Goal: Task Accomplishment & Management: Manage account settings

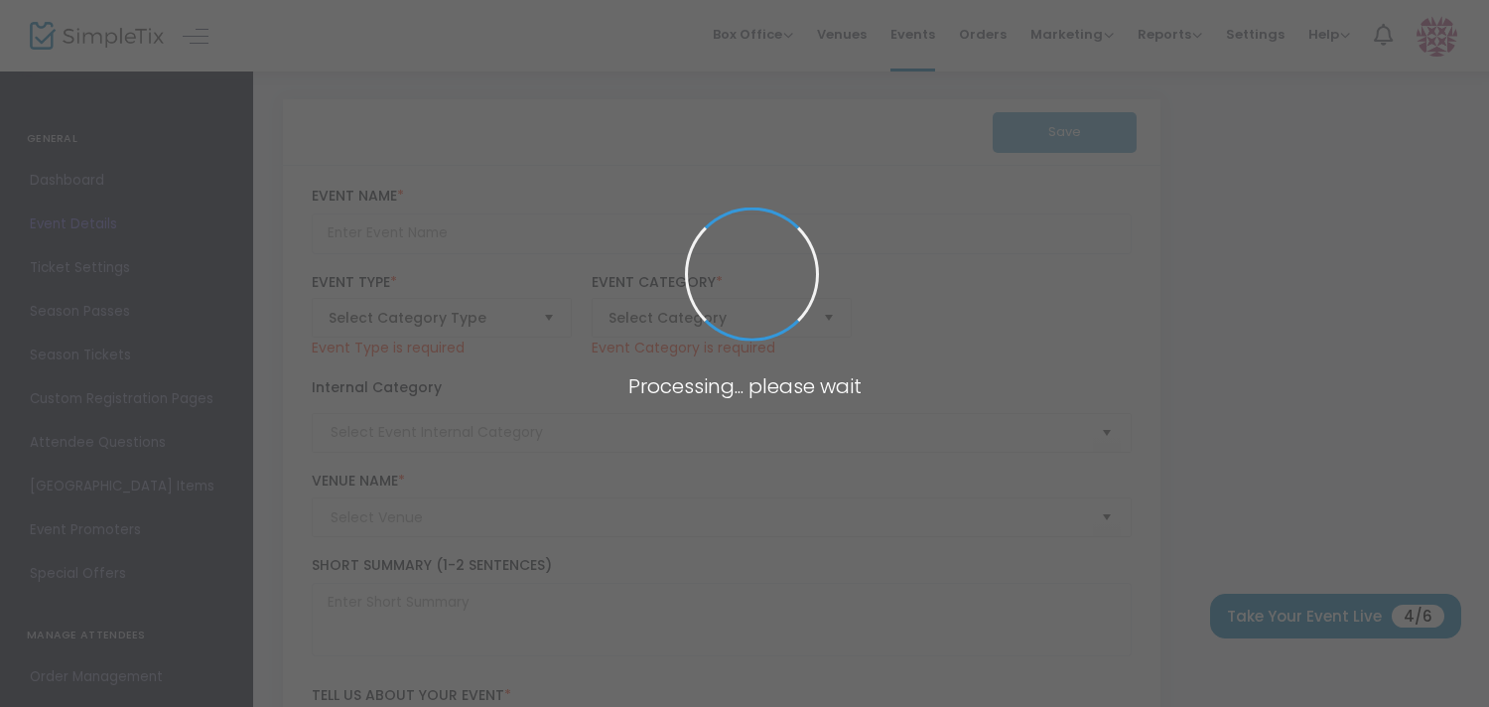
type input "CSC KICKOFF - ALUMNI & ALES"
type textarea "CSC is excited to host the first of many alumni events celebrating the rich leg…"
type input "Register Now"
type input "ALUMNI EVENT"
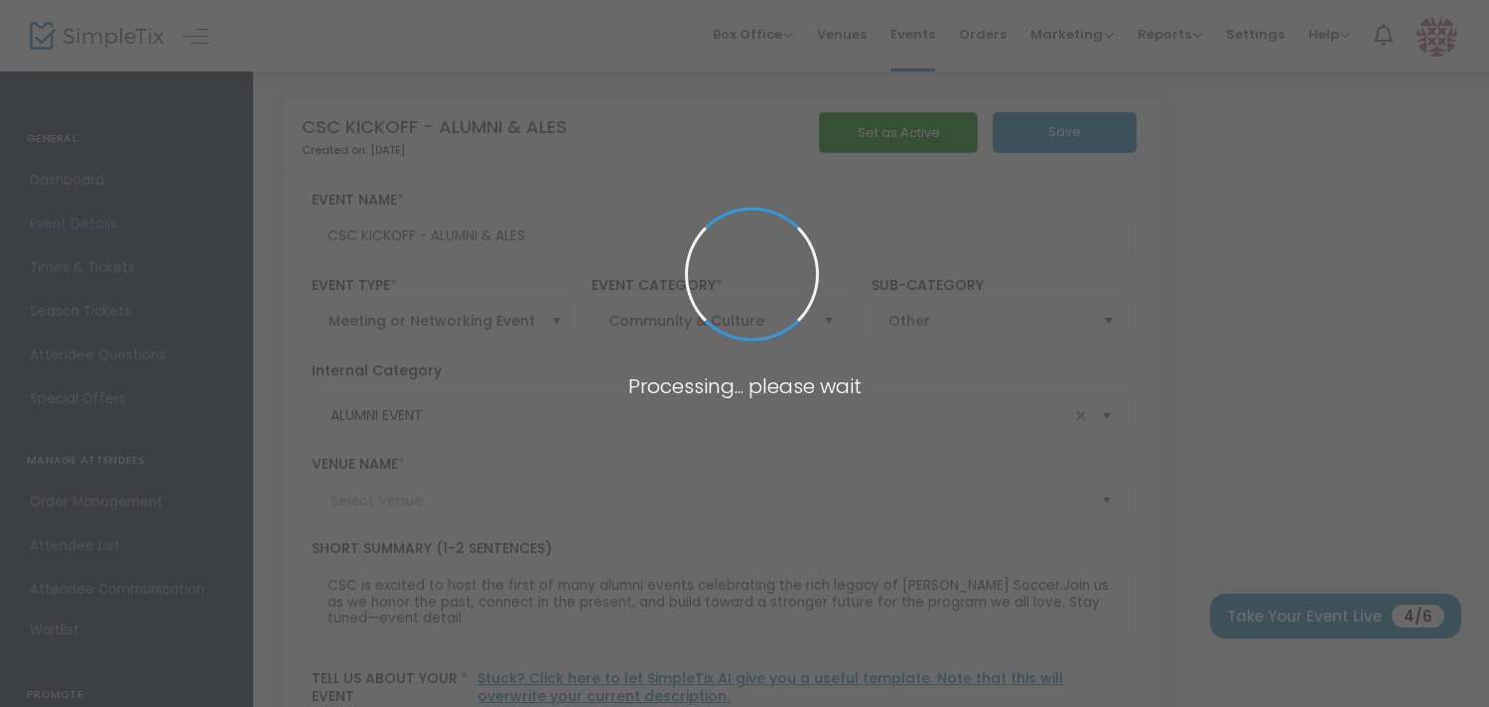
type input "CAHABA BREWERY"
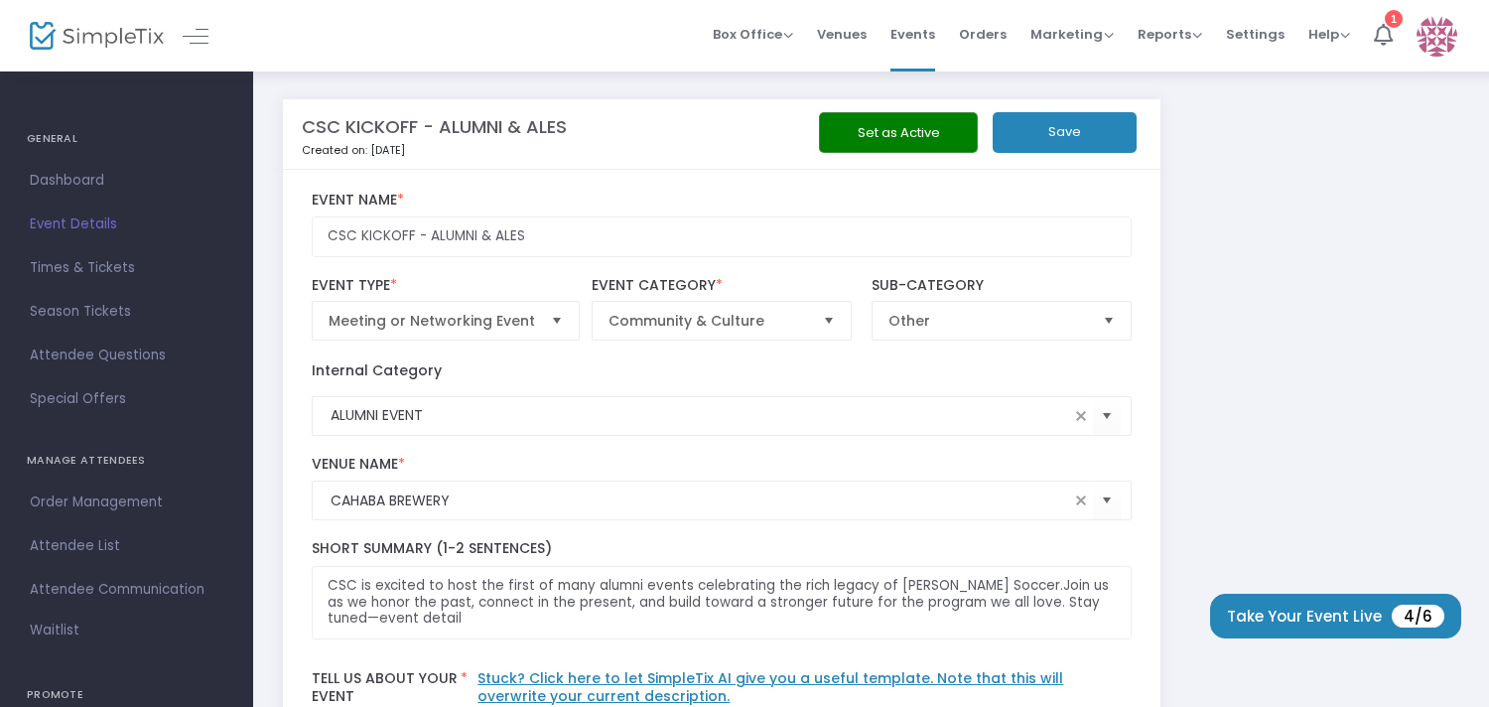
scroll to position [9, 0]
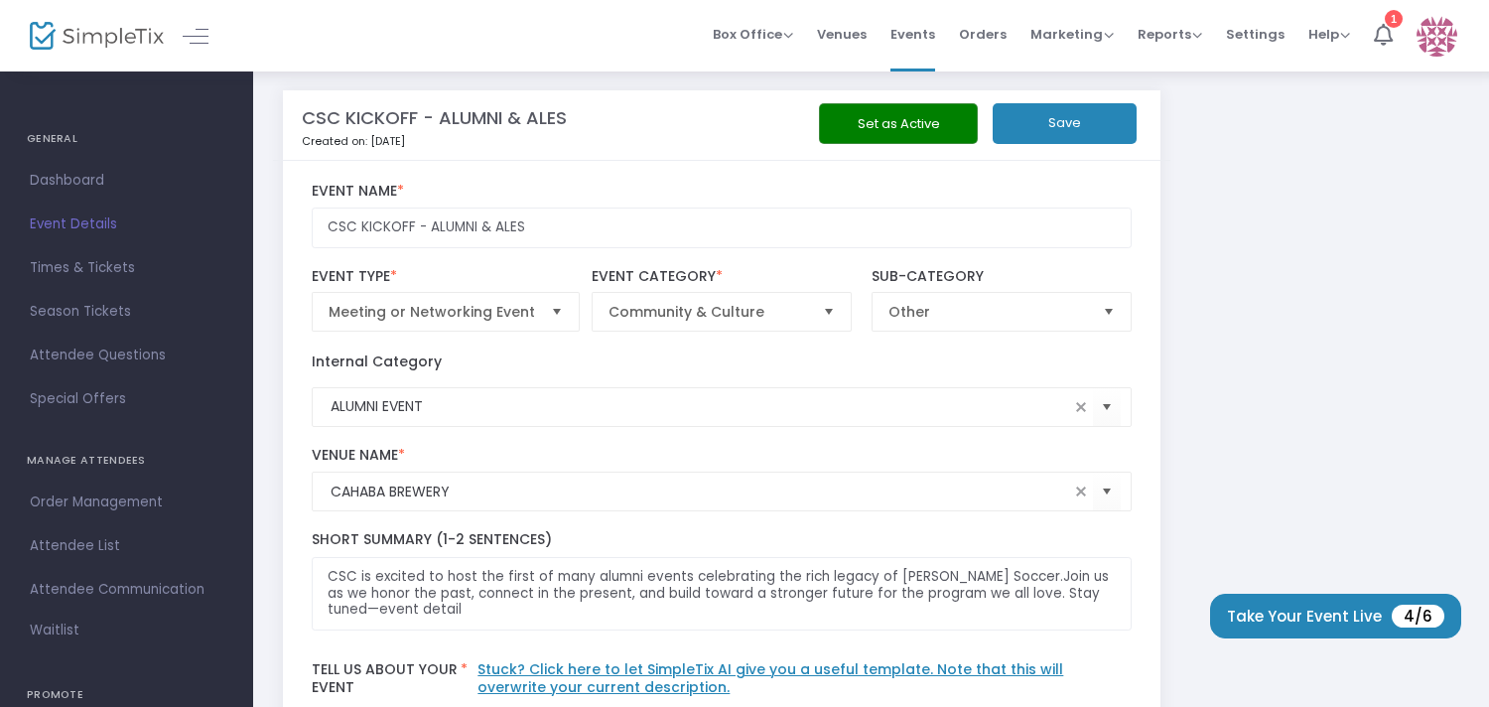
click at [894, 129] on button "Set as Active" at bounding box center [898, 123] width 159 height 41
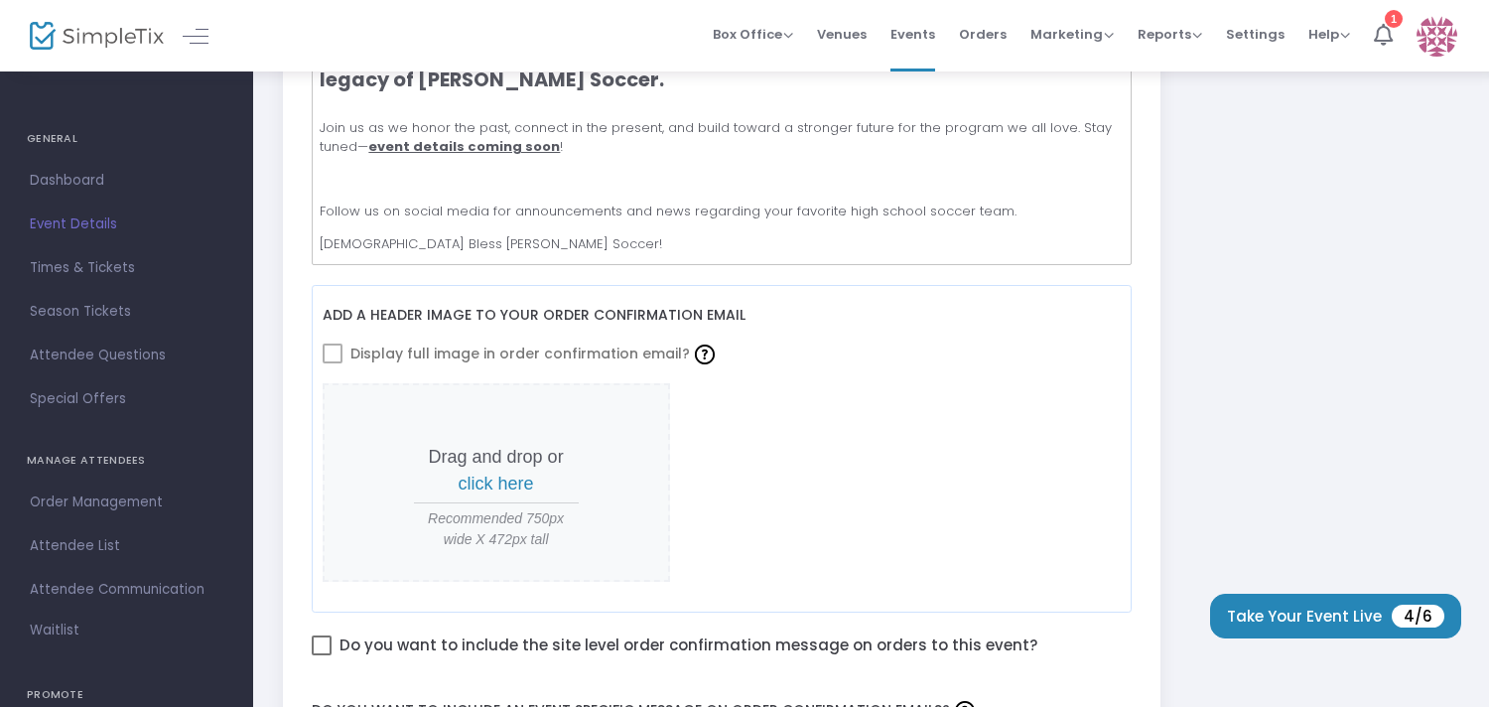
scroll to position [699, 0]
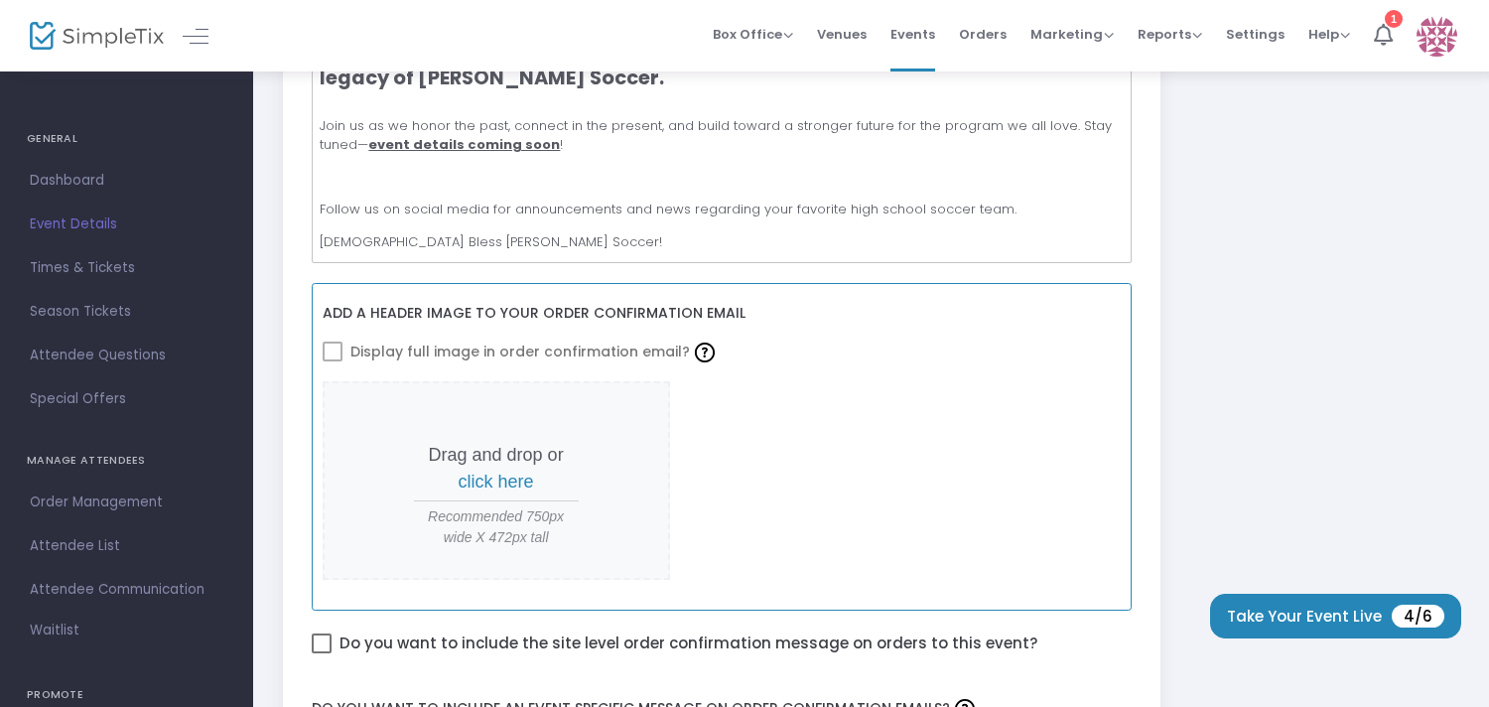
click at [493, 477] on span "click here" at bounding box center [496, 481] width 75 height 20
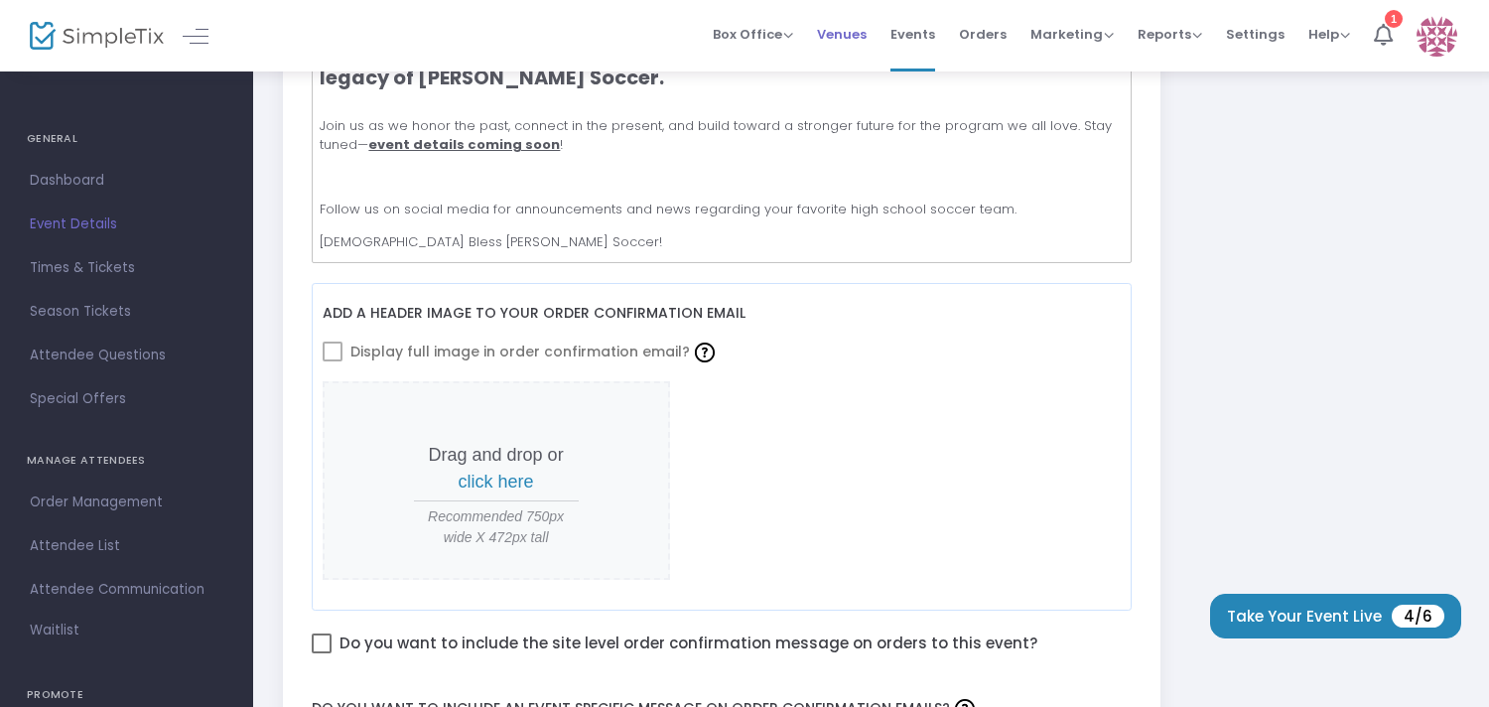
scroll to position [0, 0]
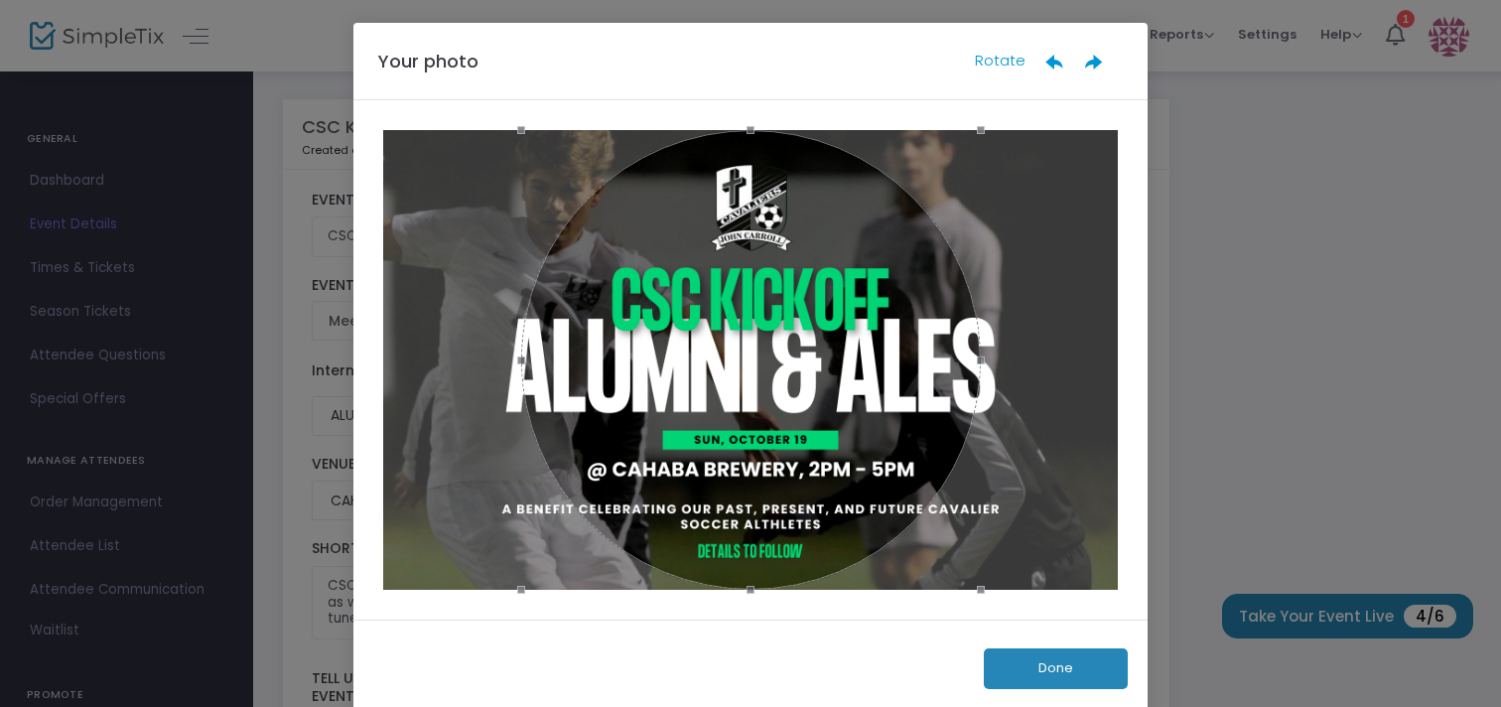
click at [1085, 670] on button "Done" at bounding box center [1055, 668] width 144 height 41
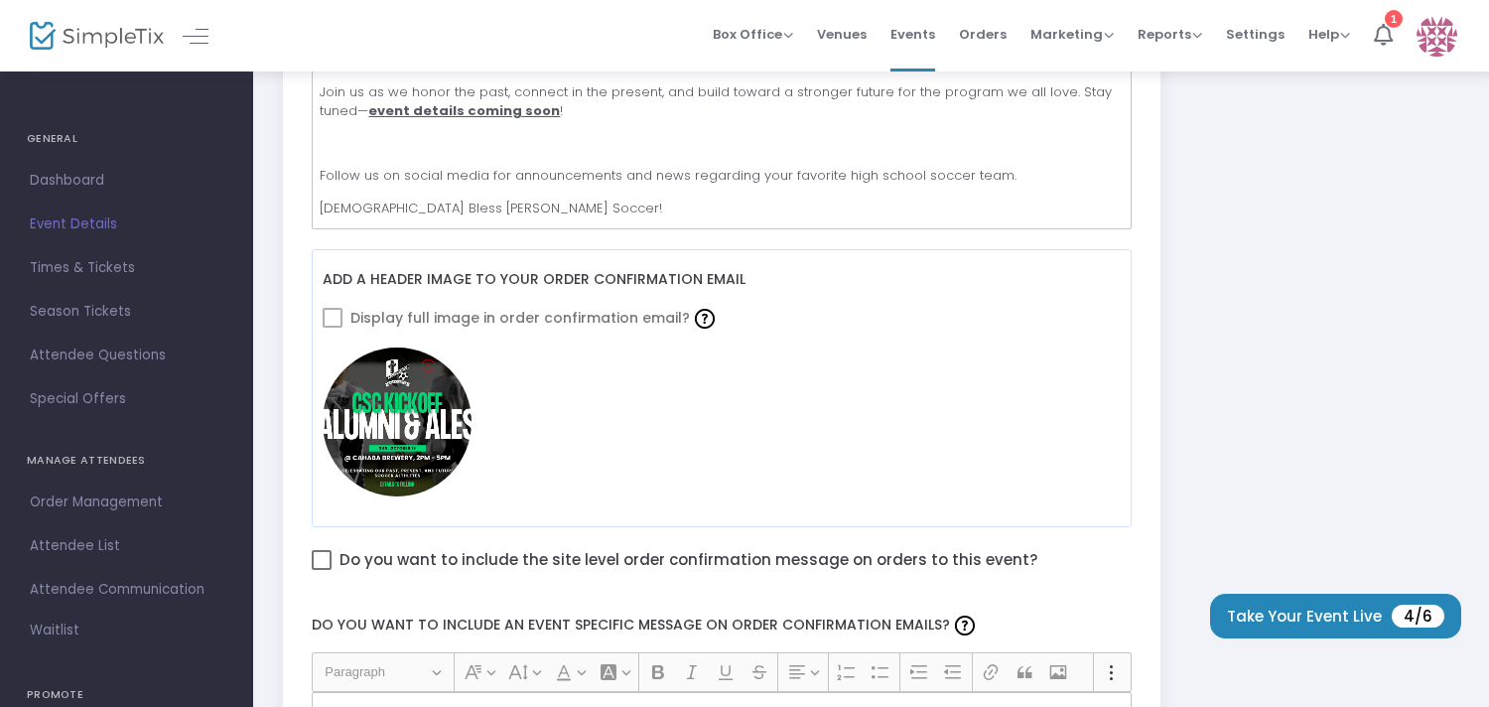
scroll to position [766, 0]
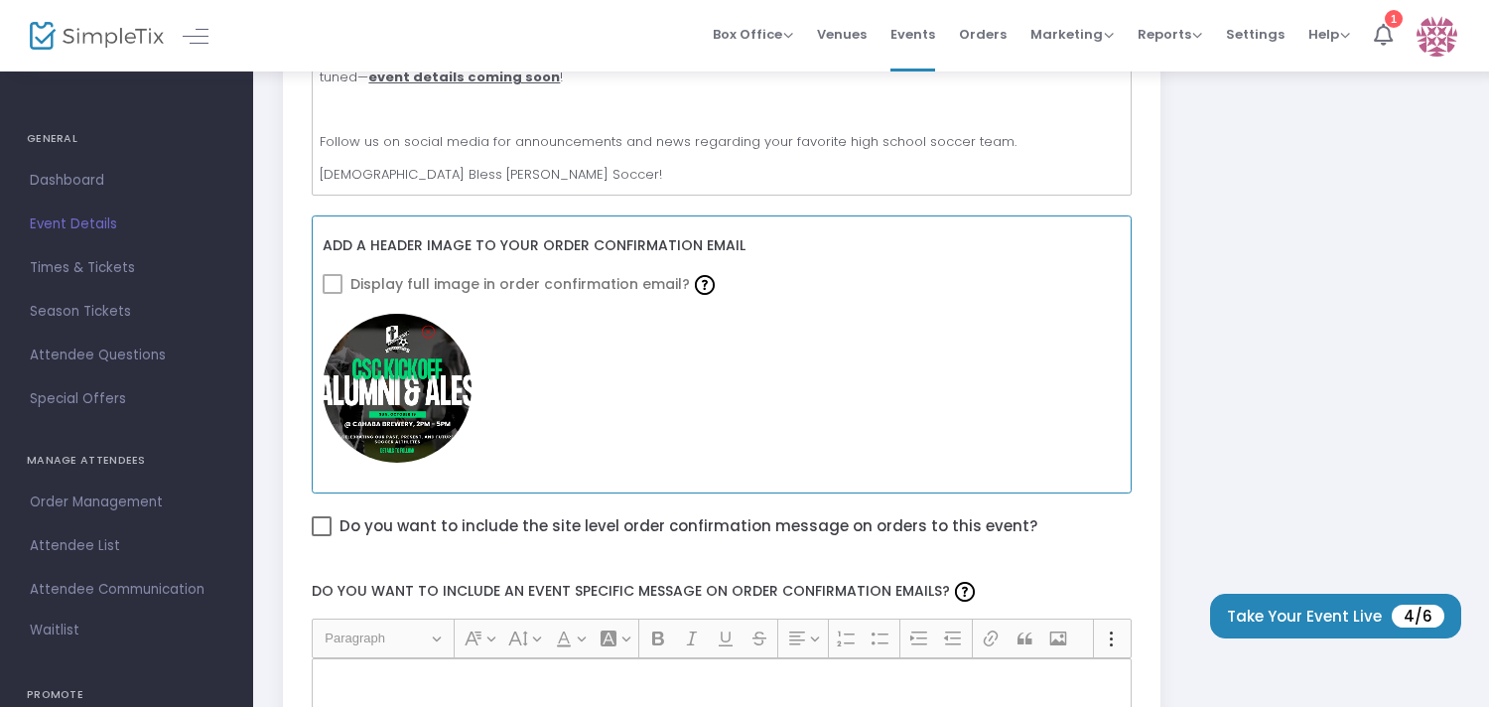
click at [377, 413] on img at bounding box center [397, 388] width 149 height 149
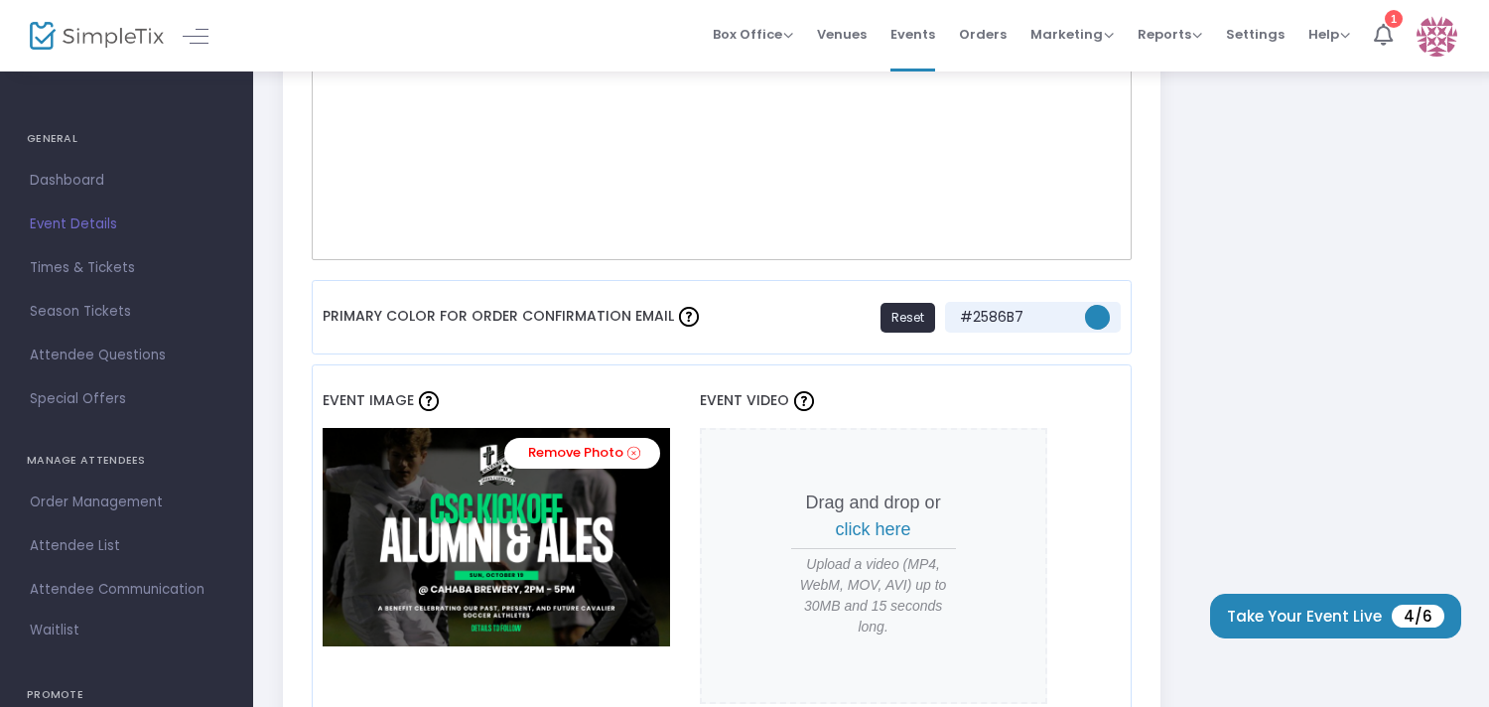
scroll to position [1365, 0]
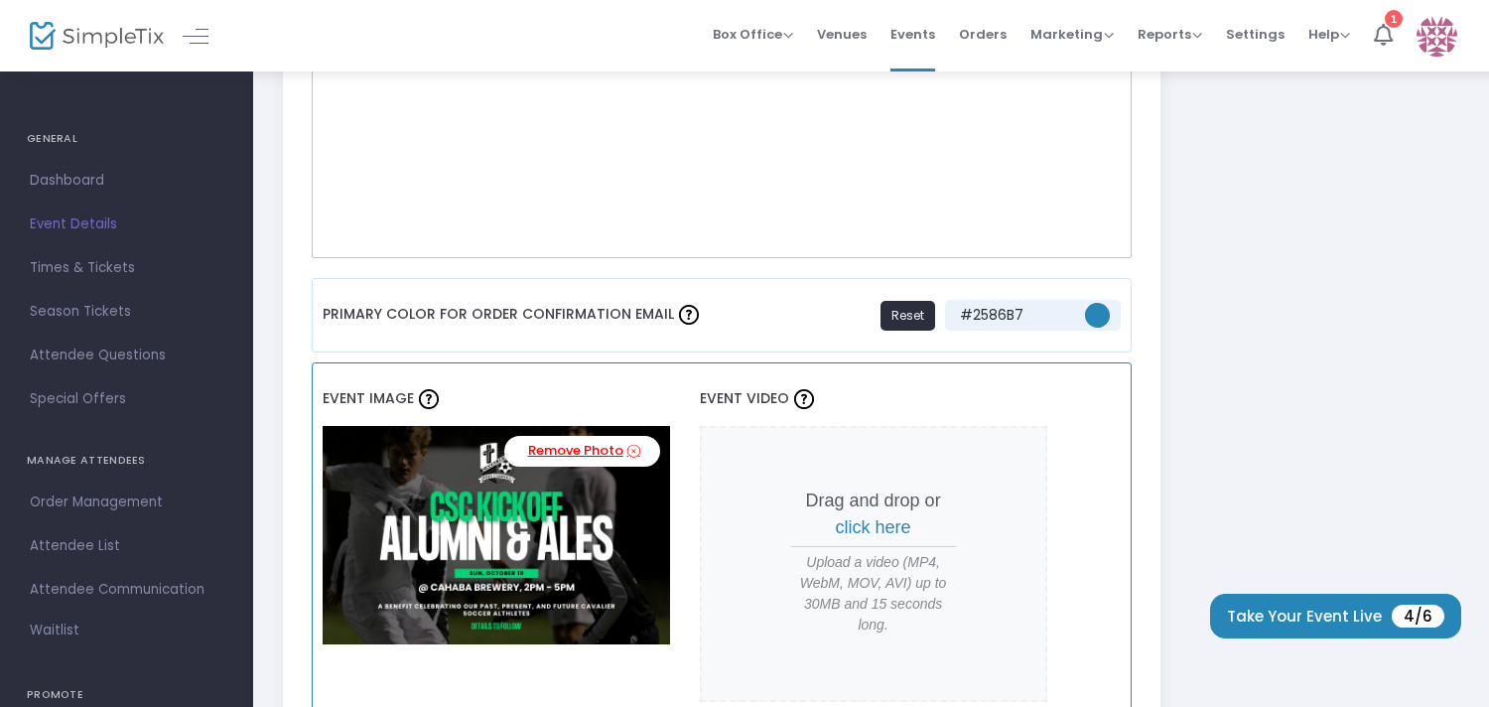
click at [601, 454] on link "Remove Photo" at bounding box center [582, 451] width 156 height 31
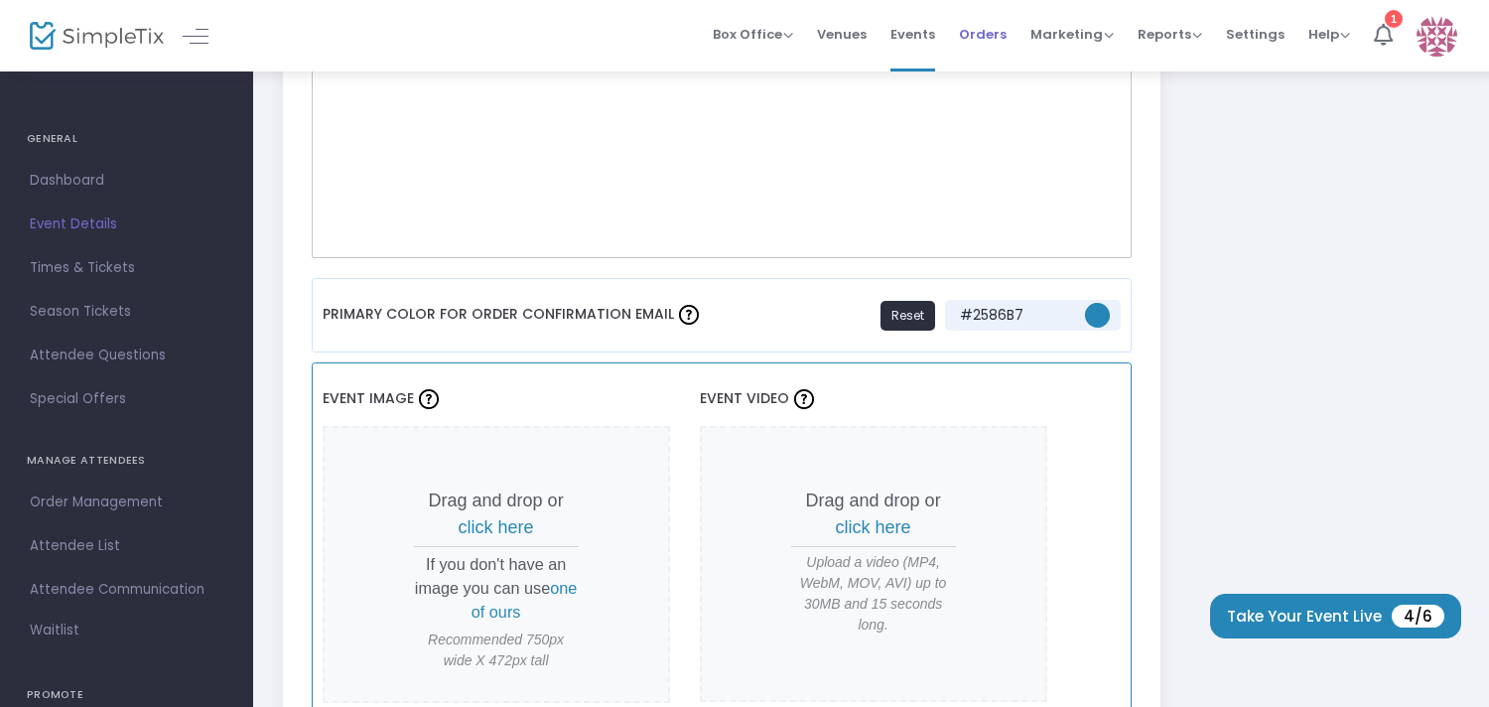
scroll to position [0, 0]
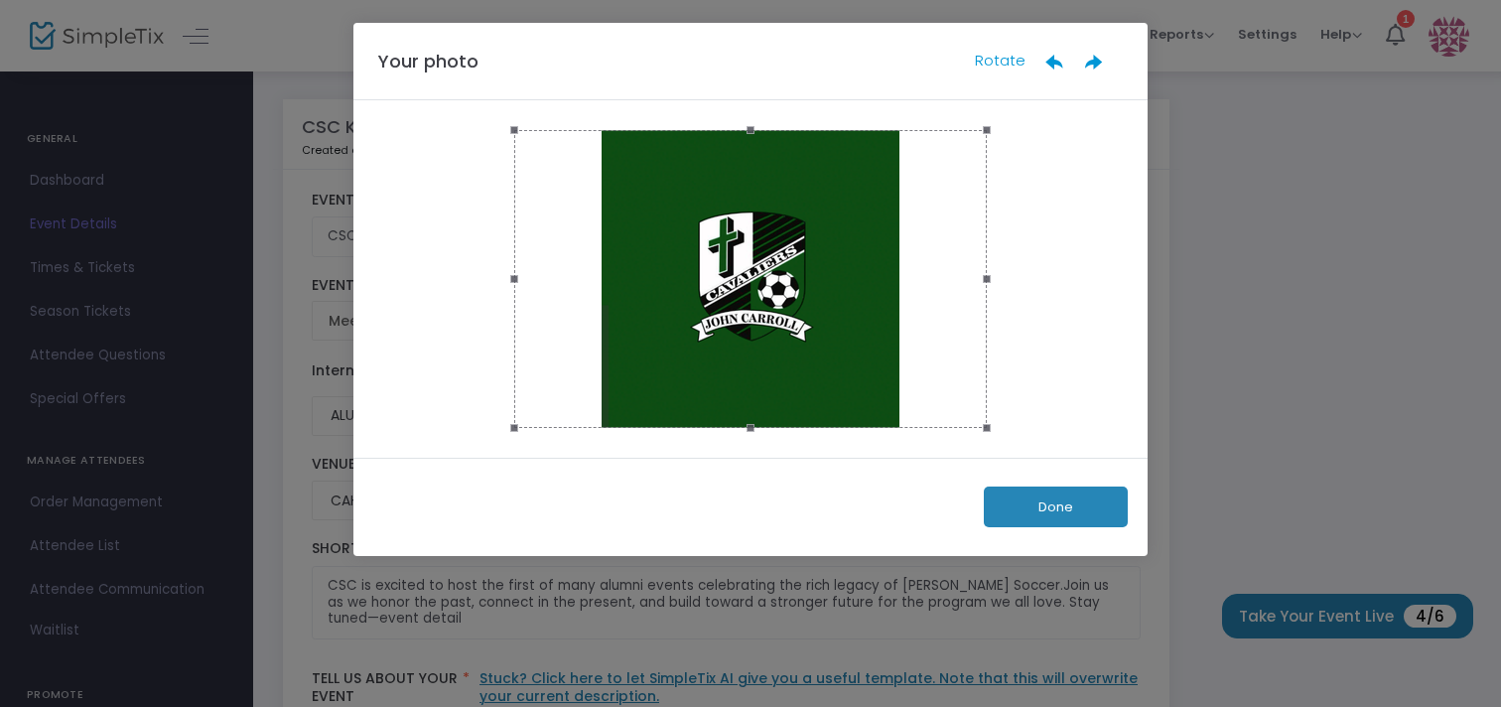
click at [862, 352] on div at bounding box center [750, 279] width 472 height 298
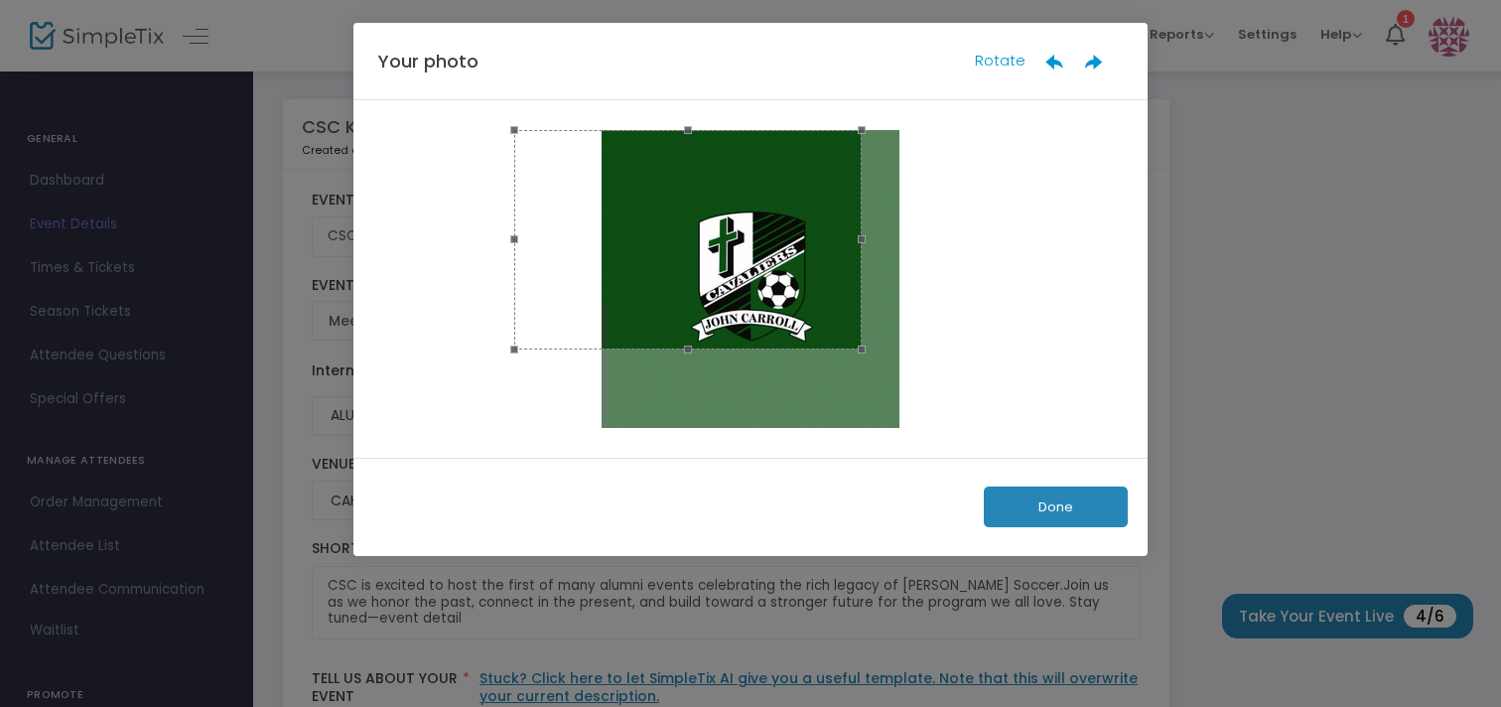
drag, startPoint x: 987, startPoint y: 276, endPoint x: 669, endPoint y: 308, distance: 320.1
click at [669, 308] on div at bounding box center [687, 239] width 347 height 218
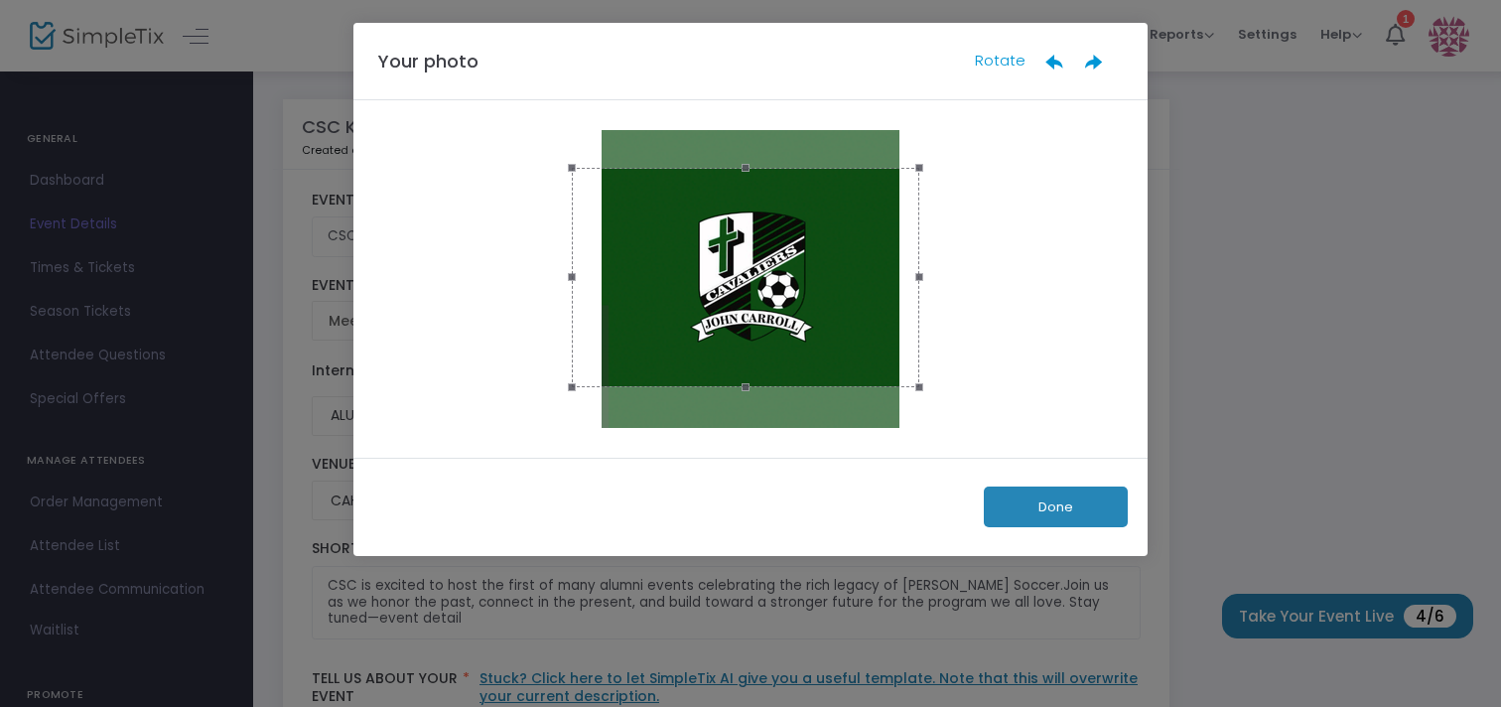
drag, startPoint x: 701, startPoint y: 209, endPoint x: 759, endPoint y: 246, distance: 69.1
click at [758, 247] on div at bounding box center [745, 277] width 347 height 218
drag, startPoint x: 919, startPoint y: 388, endPoint x: 873, endPoint y: 351, distance: 58.6
click at [873, 351] on div at bounding box center [745, 277] width 347 height 218
click at [1185, 146] on ngb-modal-window "Your photo Rotate Done" at bounding box center [750, 353] width 1501 height 707
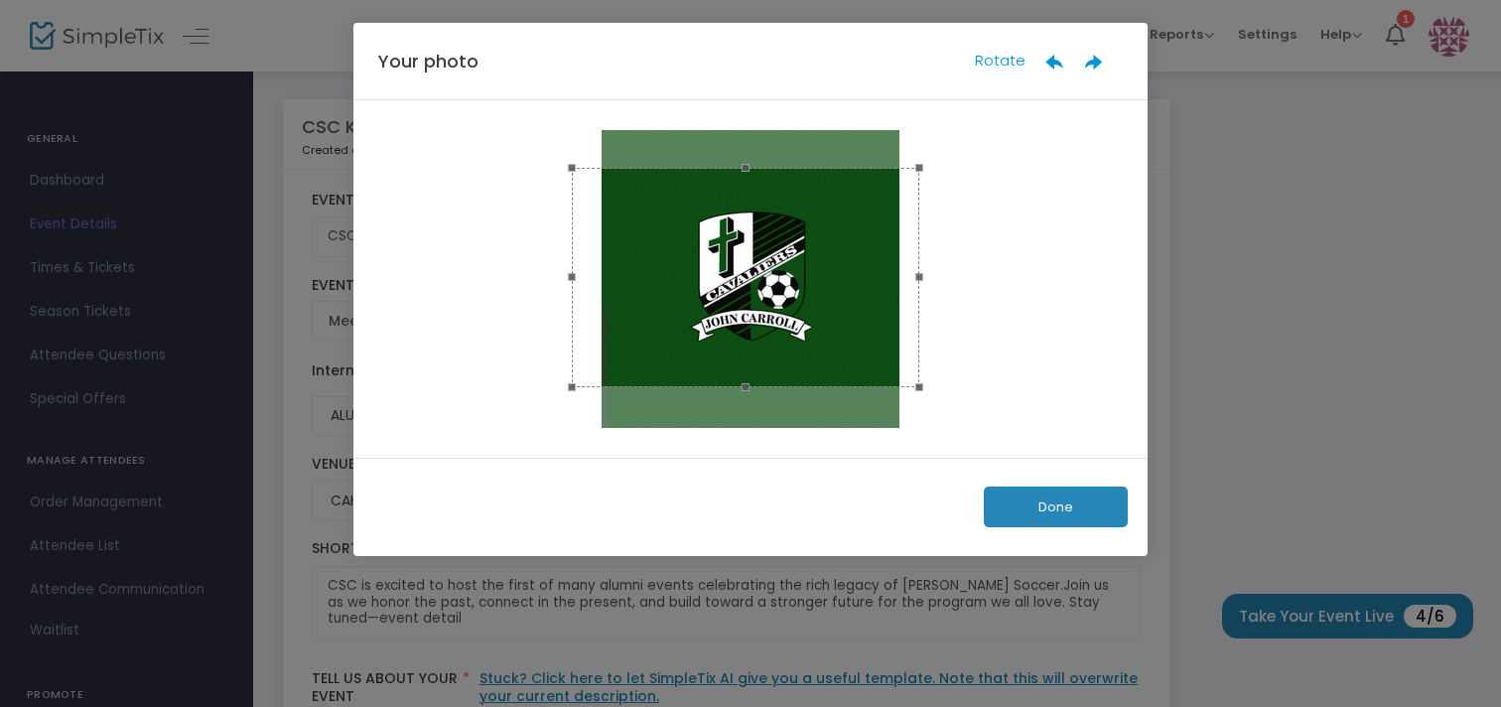
drag, startPoint x: 861, startPoint y: 114, endPoint x: 844, endPoint y: 388, distance: 274.5
click at [844, 388] on div at bounding box center [750, 278] width 794 height 357
click at [1014, 505] on button "Done" at bounding box center [1055, 506] width 144 height 41
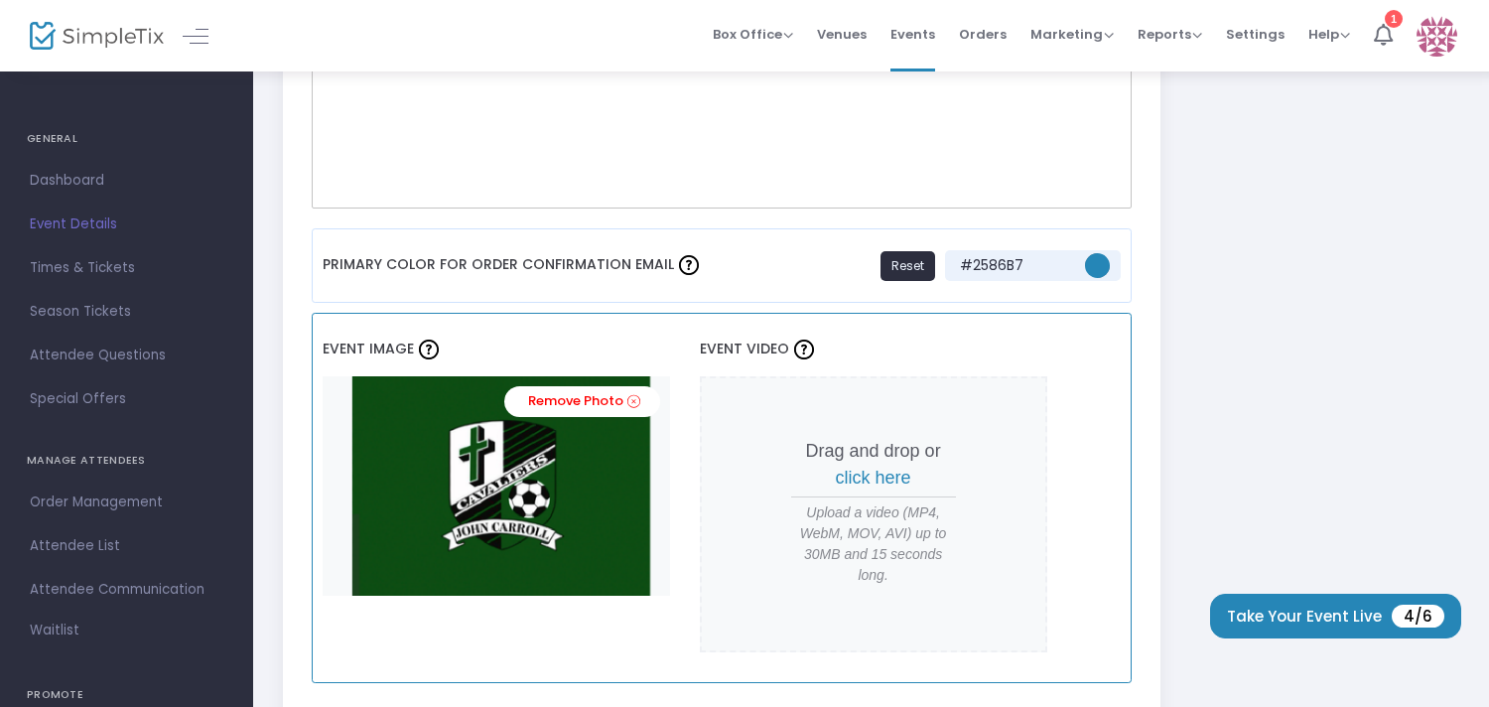
scroll to position [1419, 0]
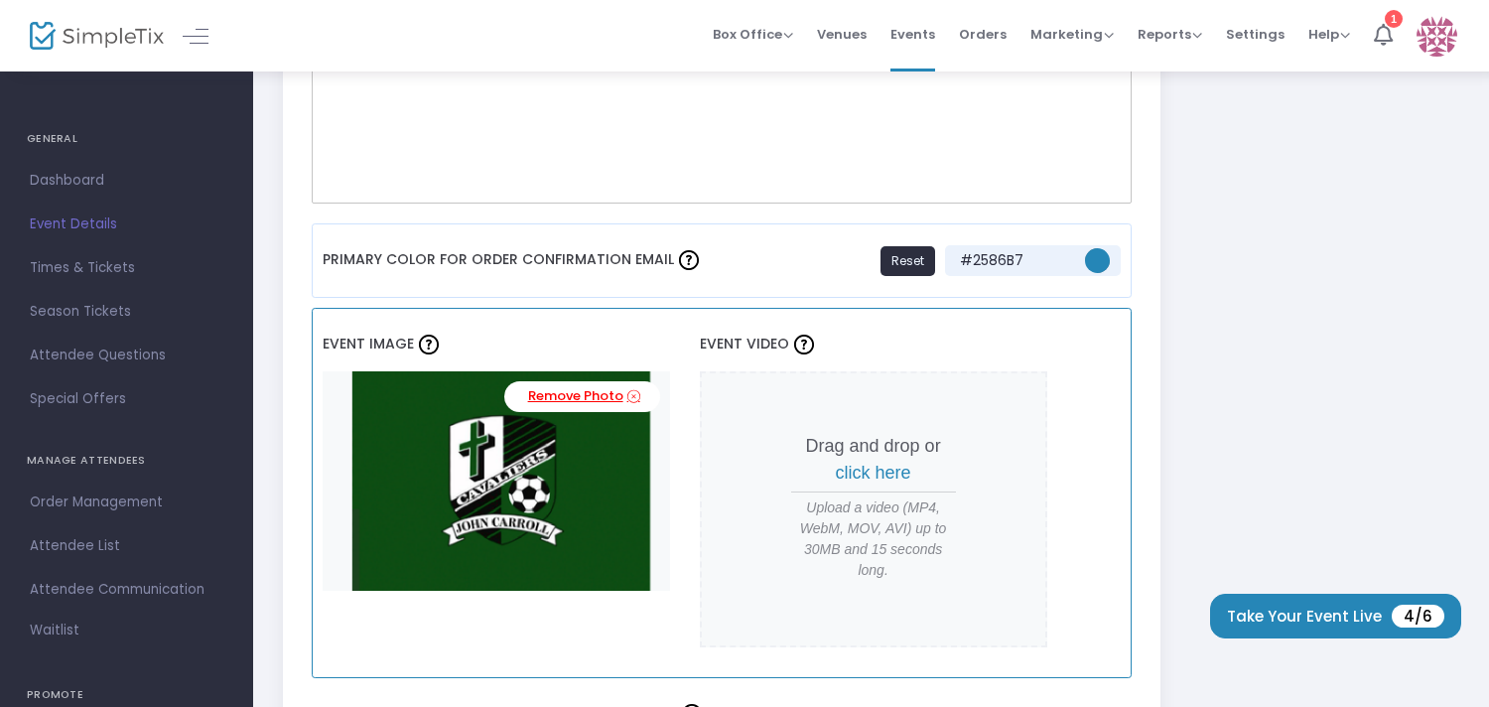
click at [631, 396] on icon at bounding box center [633, 396] width 13 height 19
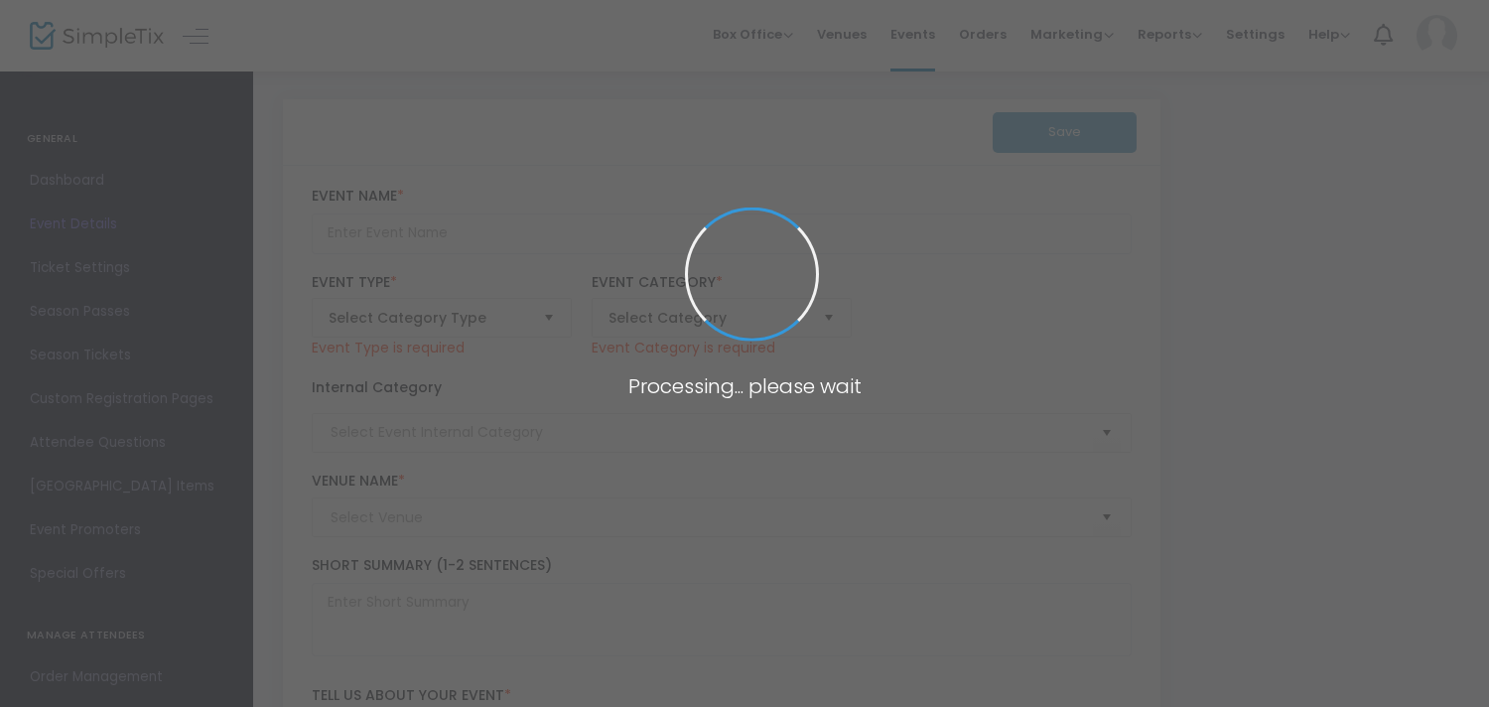
type input "CSC KICKOFF - ALUMNI & ALES"
type textarea "CSC is excited to host the first of many alumni events celebrating the rich leg…"
type input "Register Now"
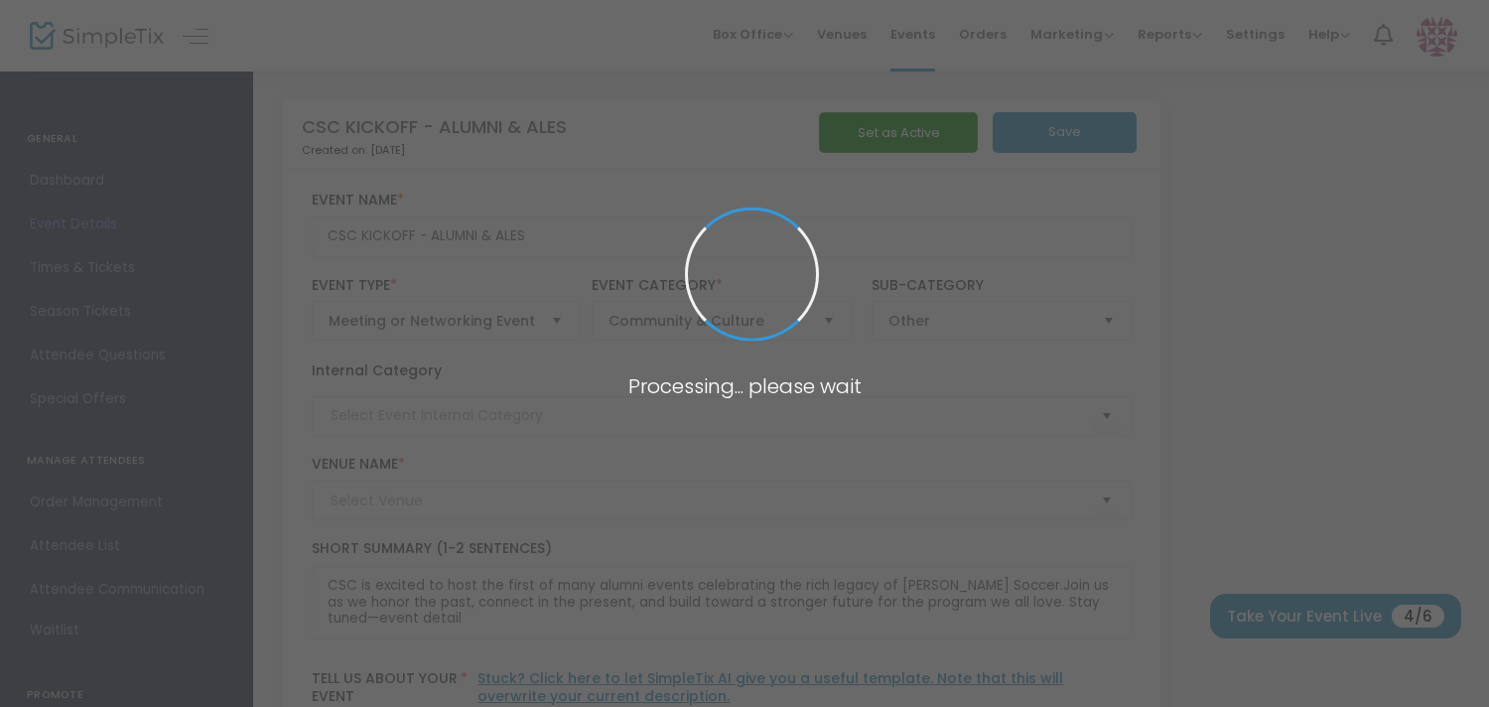
type input "ALUMNI EVENT"
type input "CAHABA BREWERY"
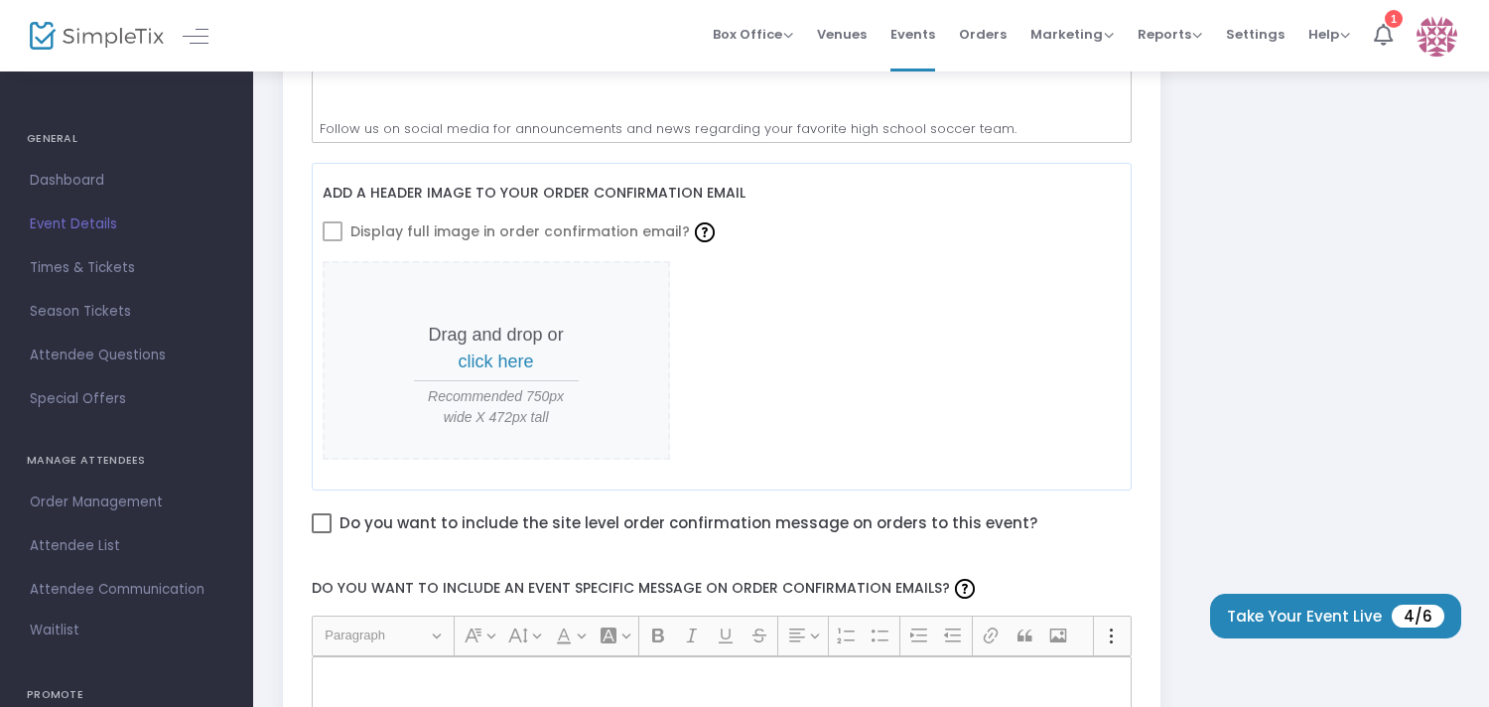
scroll to position [799, 0]
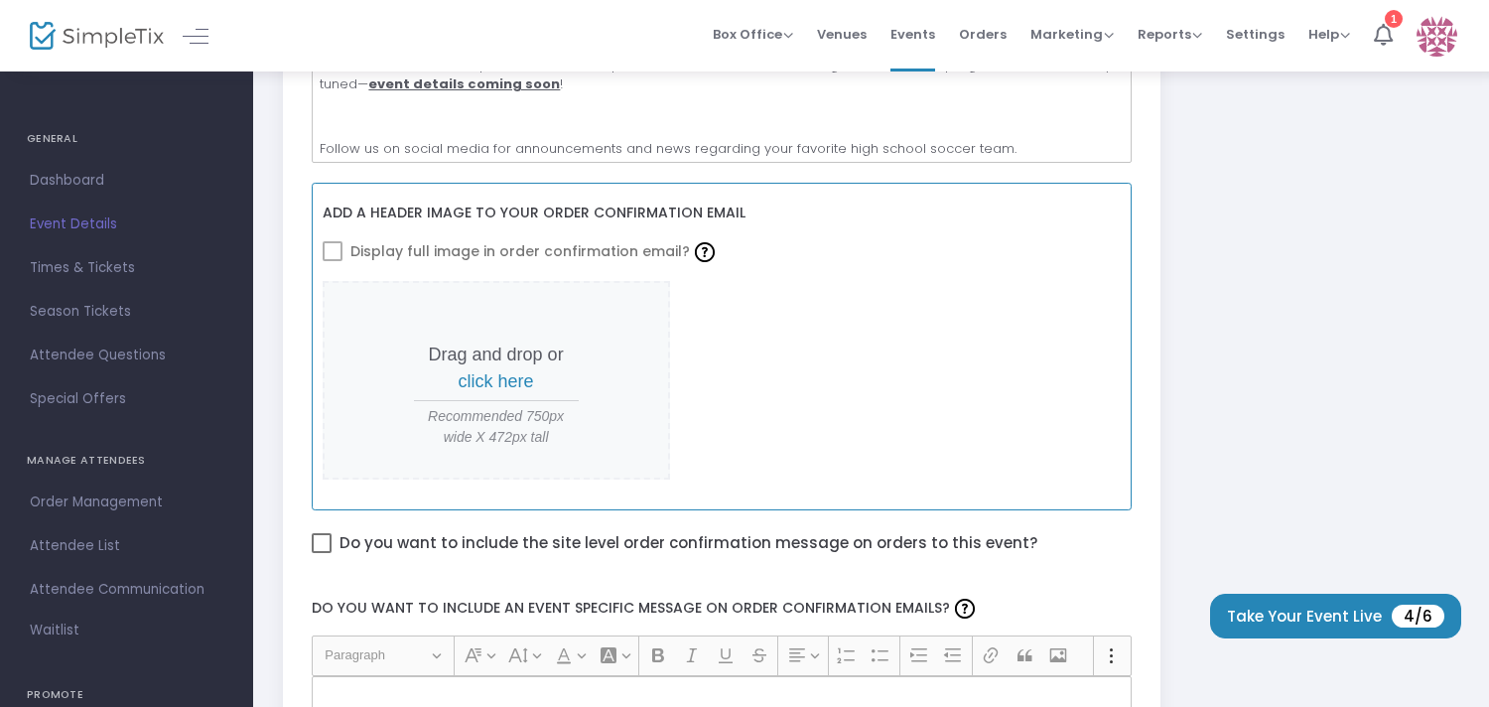
click at [512, 383] on span "click here" at bounding box center [496, 381] width 75 height 20
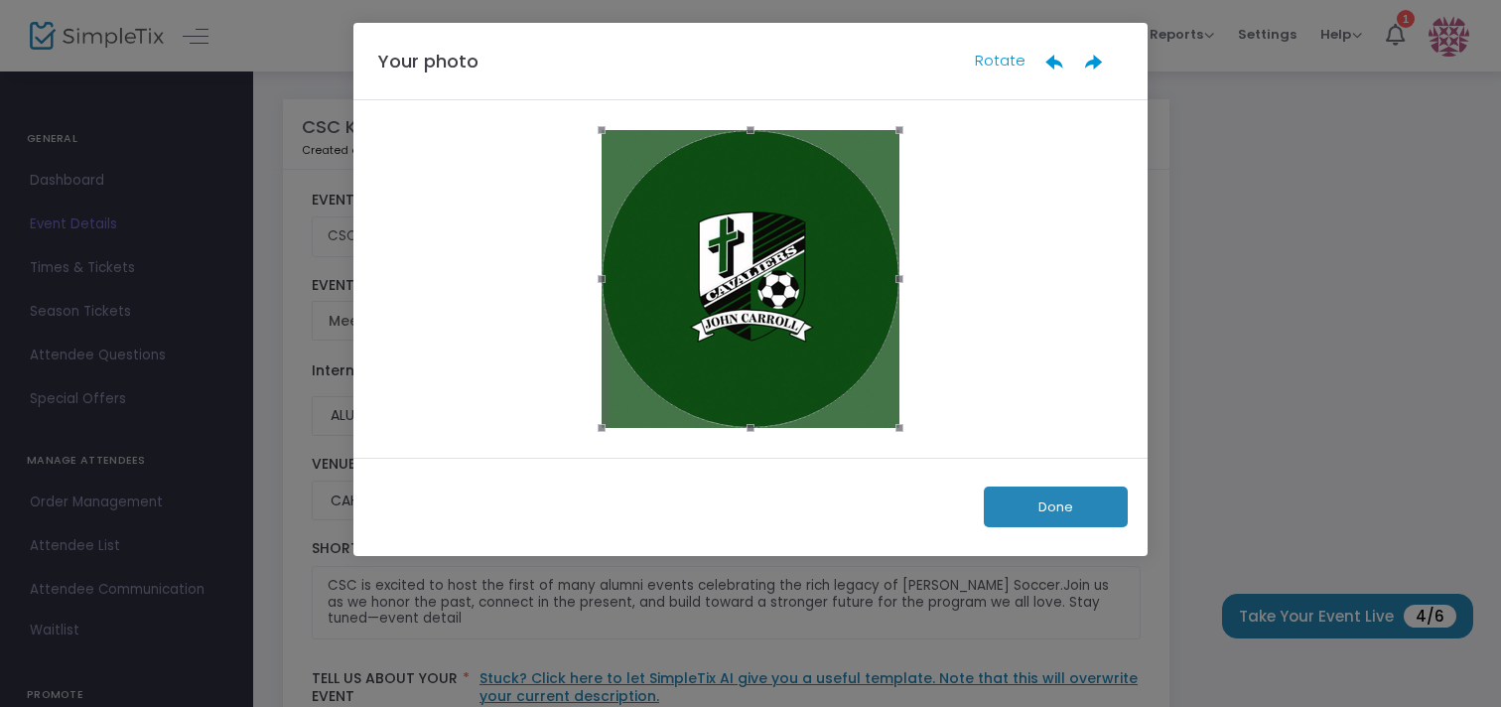
click at [1041, 521] on button "Done" at bounding box center [1055, 506] width 144 height 41
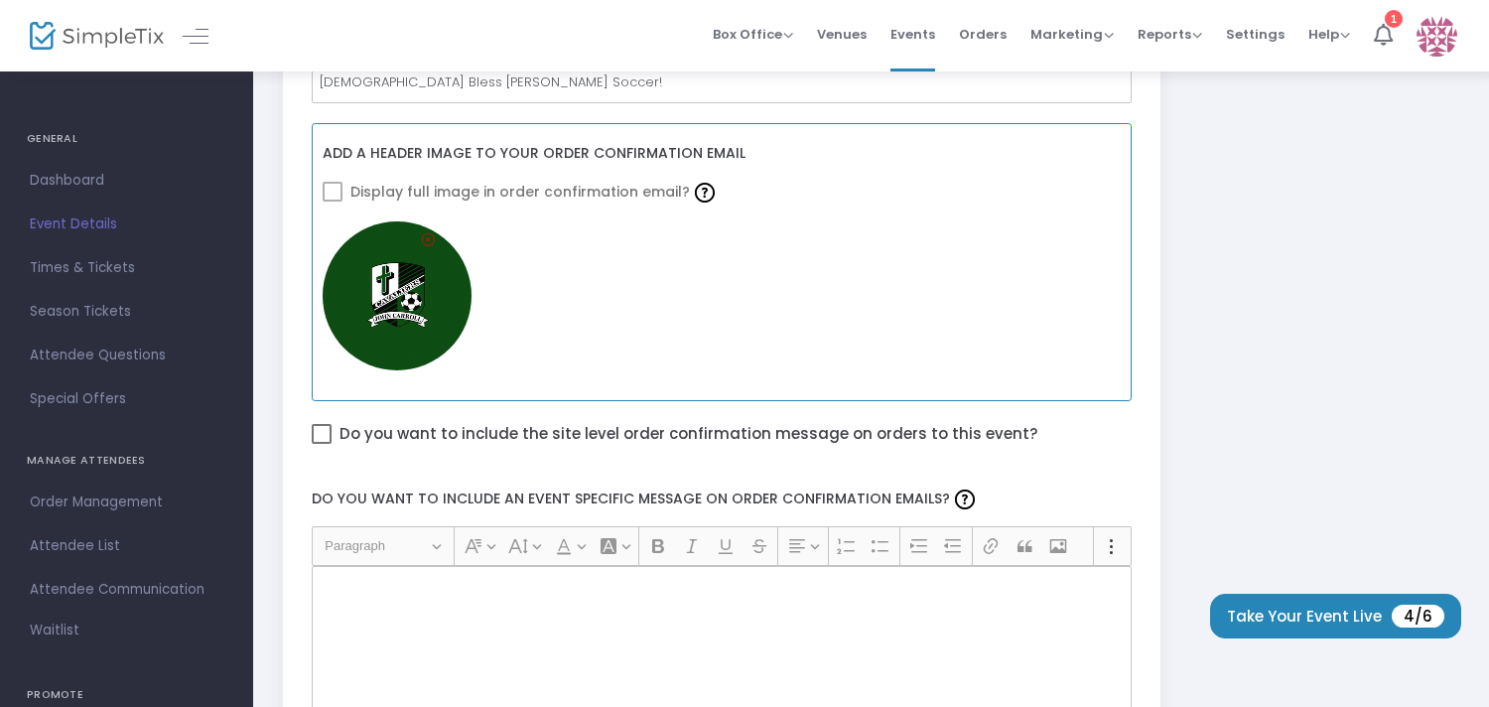
scroll to position [860, 0]
click at [329, 191] on span at bounding box center [333, 190] width 20 height 20
click at [340, 192] on span at bounding box center [333, 190] width 20 height 20
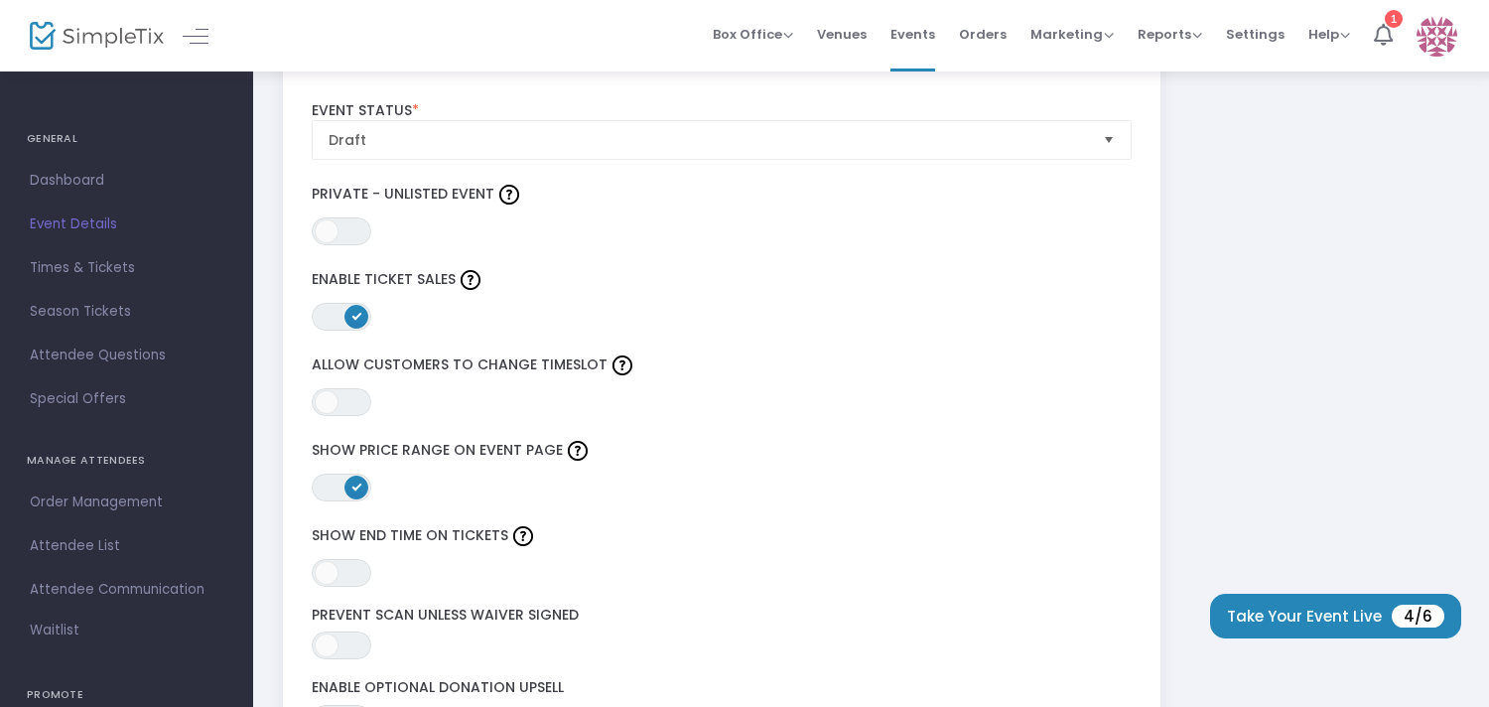
scroll to position [2300, 0]
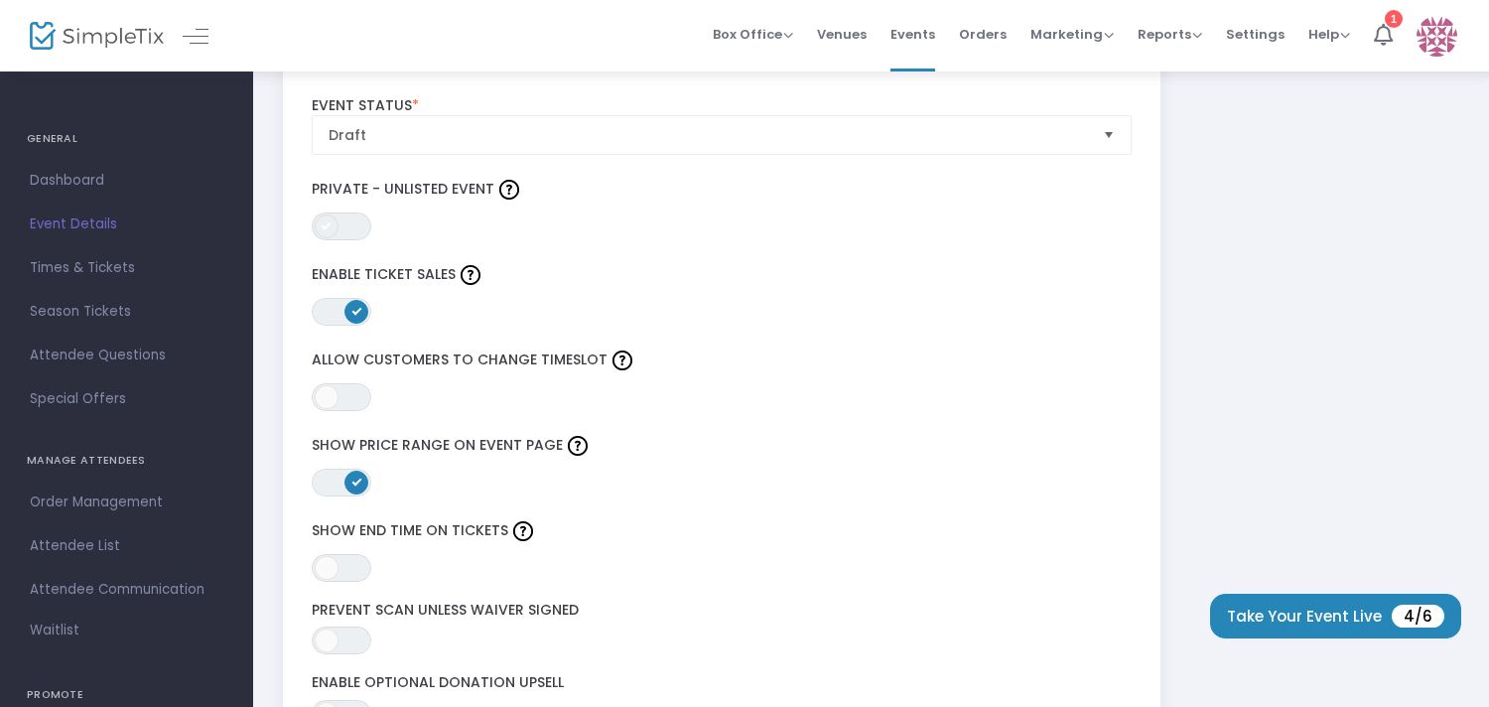
click at [324, 221] on span at bounding box center [327, 226] width 24 height 24
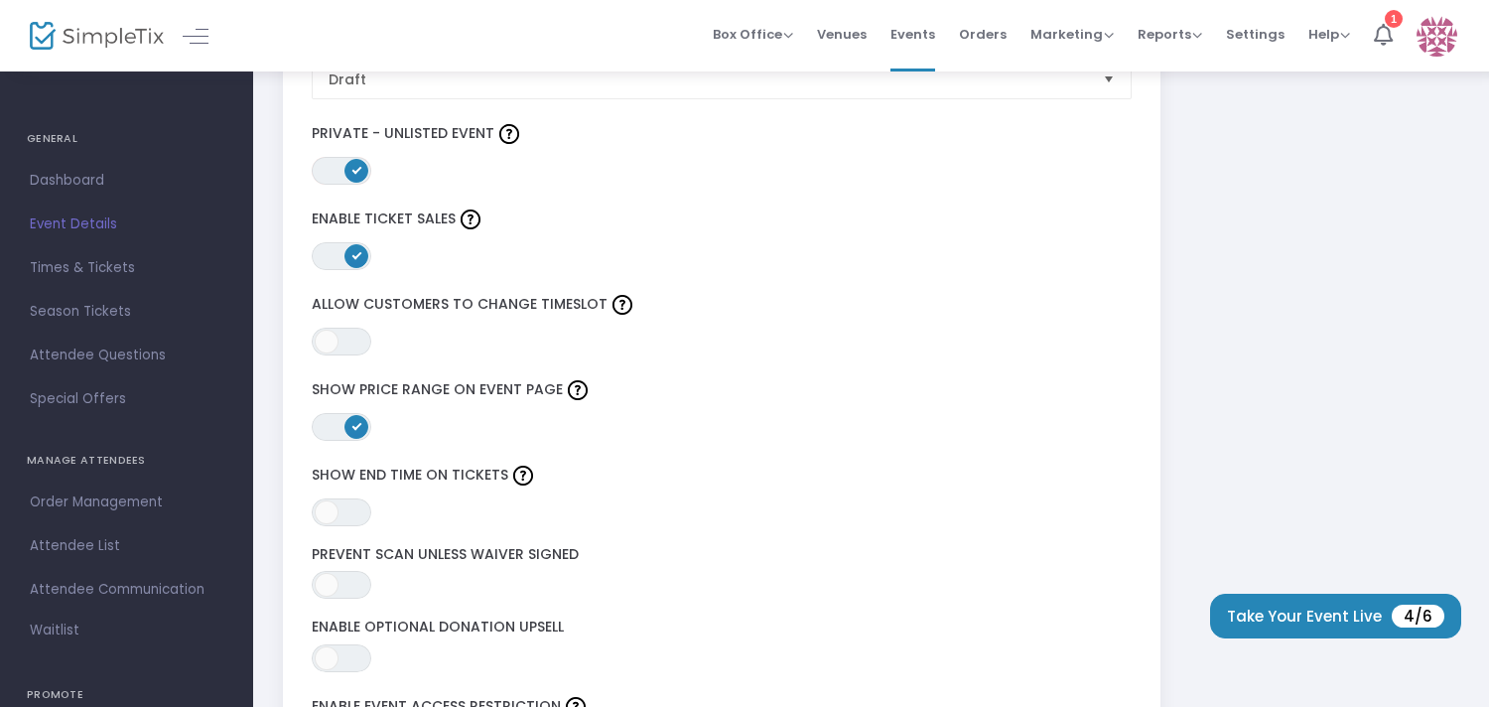
scroll to position [2364, 0]
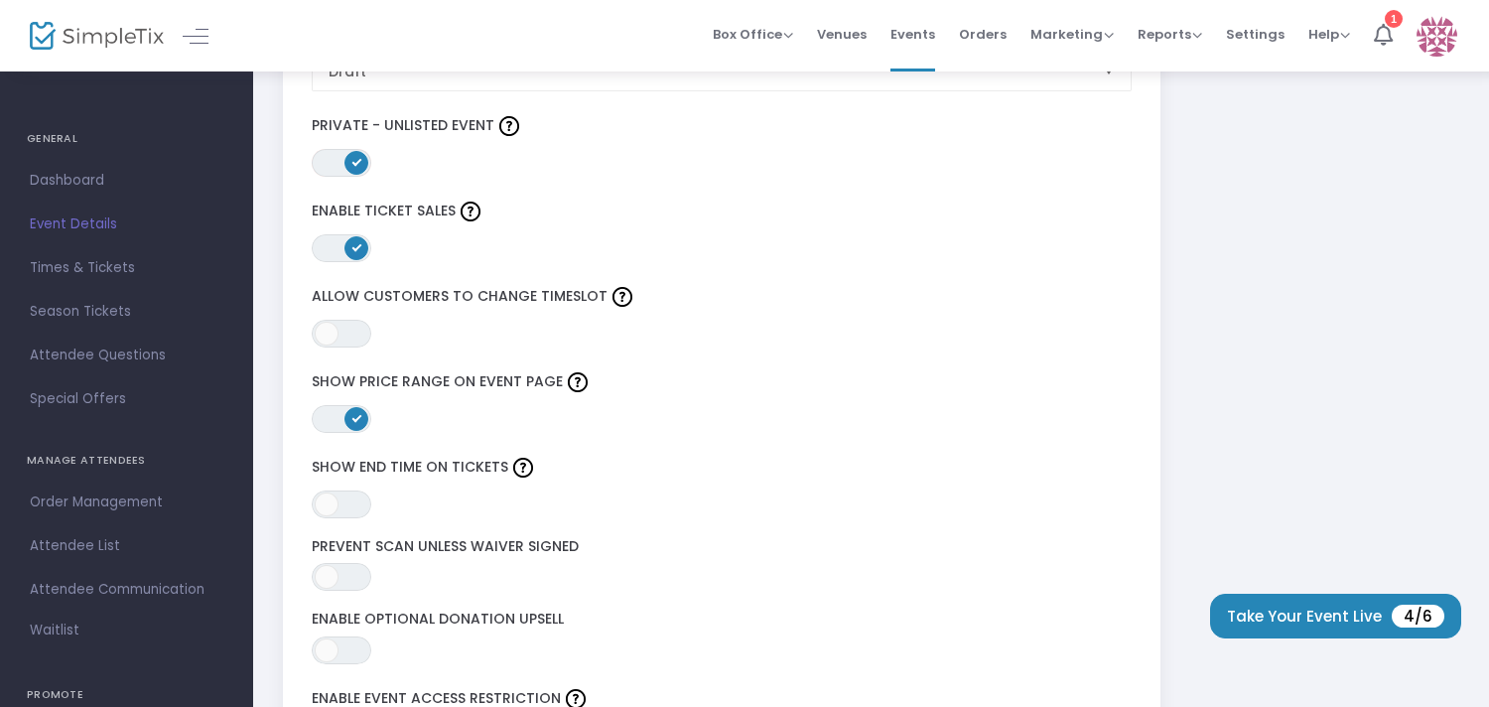
click at [356, 419] on span "ON" at bounding box center [356, 417] width 10 height 10
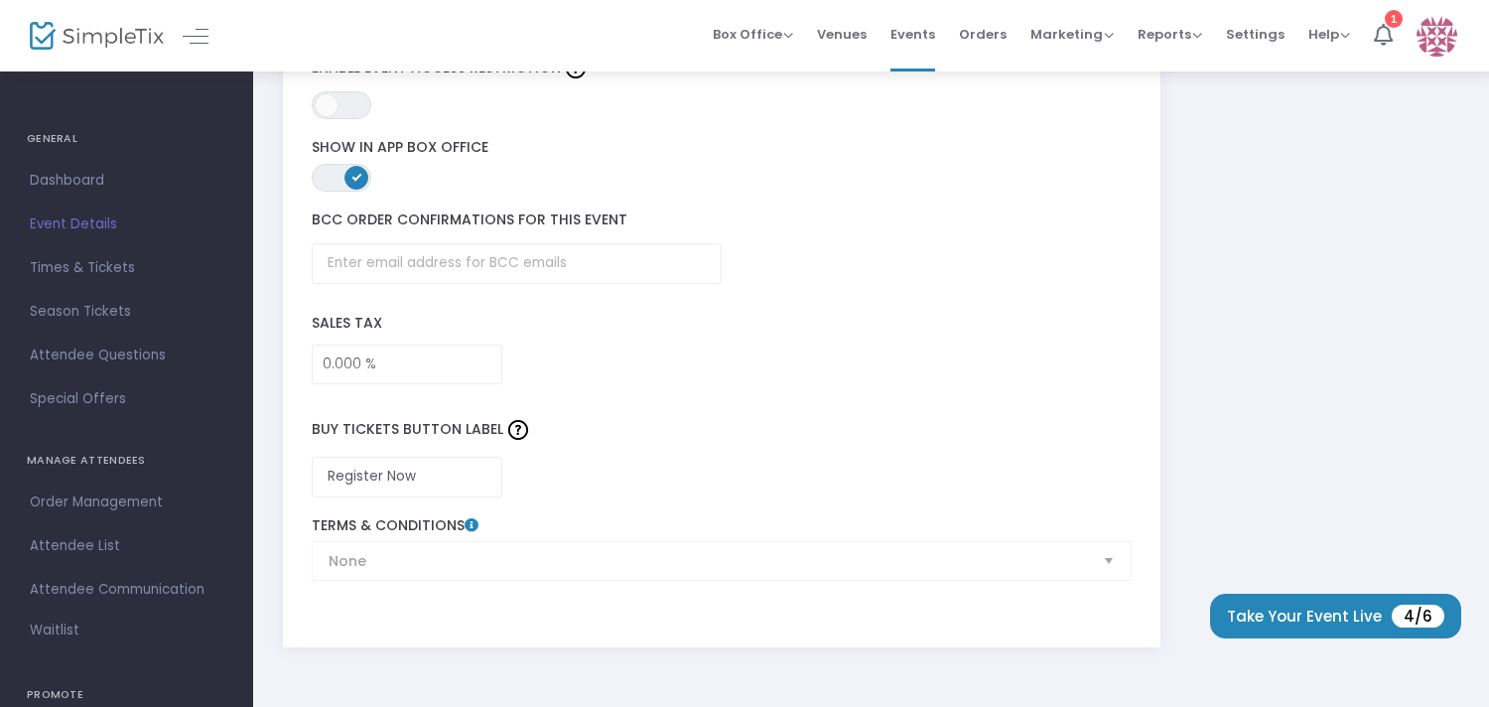
scroll to position [3092, 0]
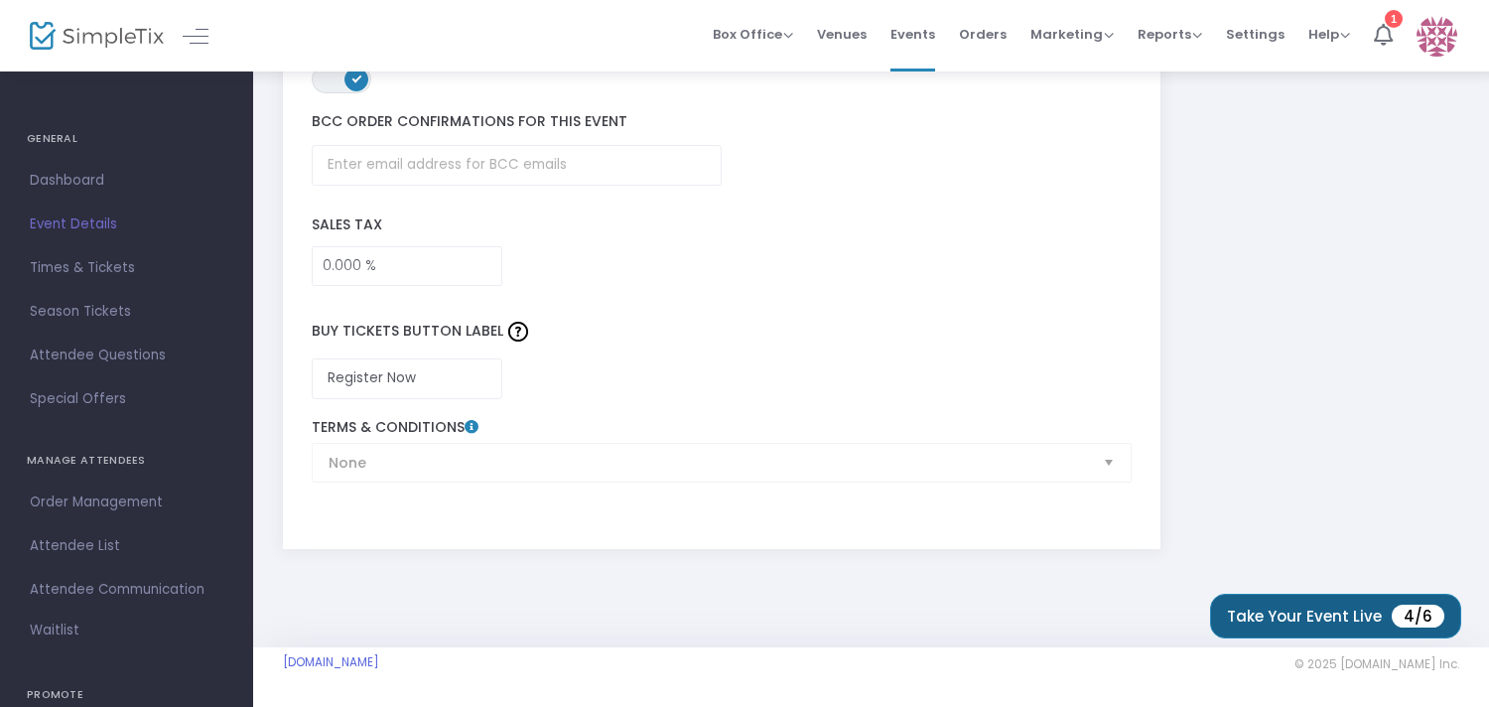
click at [1257, 606] on button "Take Your Event Live 4/6" at bounding box center [1335, 615] width 251 height 45
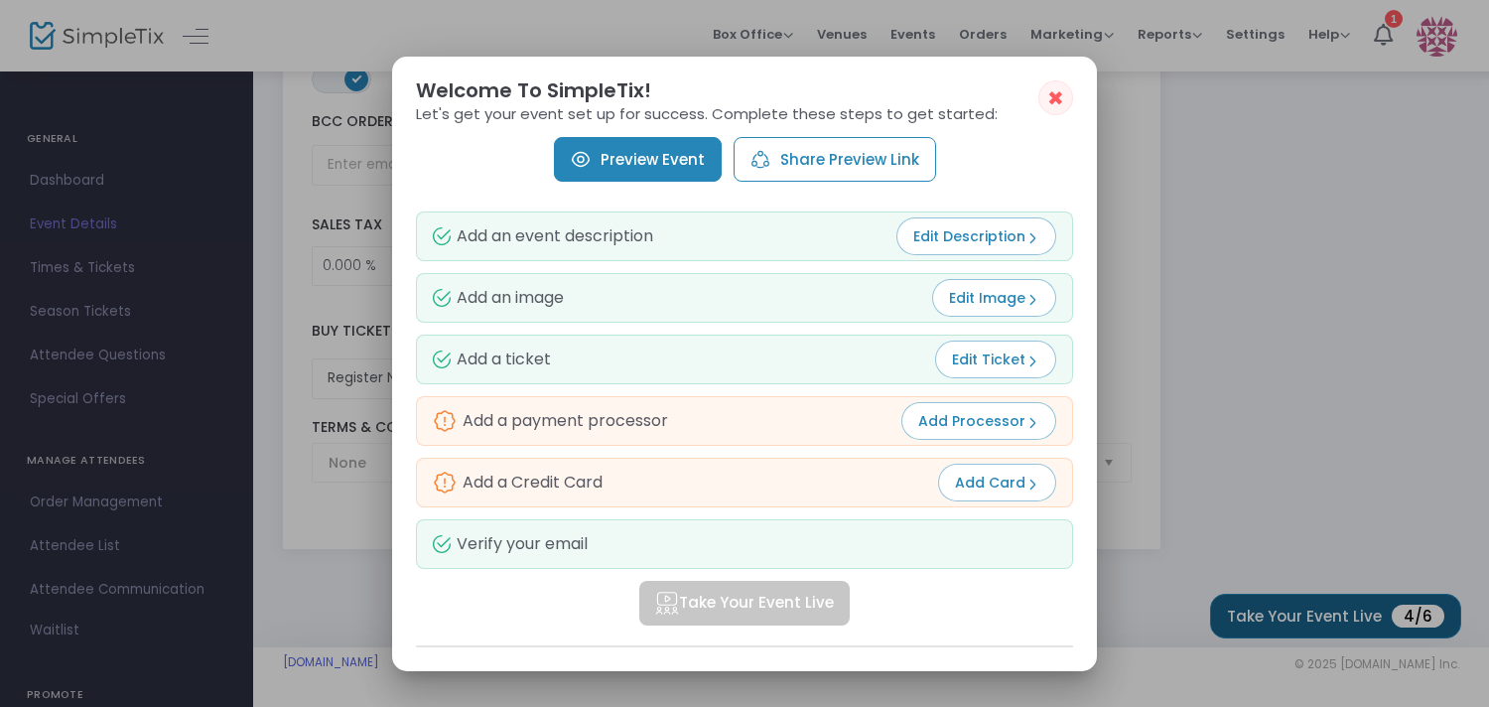
scroll to position [0, 0]
click at [1028, 426] on img at bounding box center [1032, 423] width 14 height 14
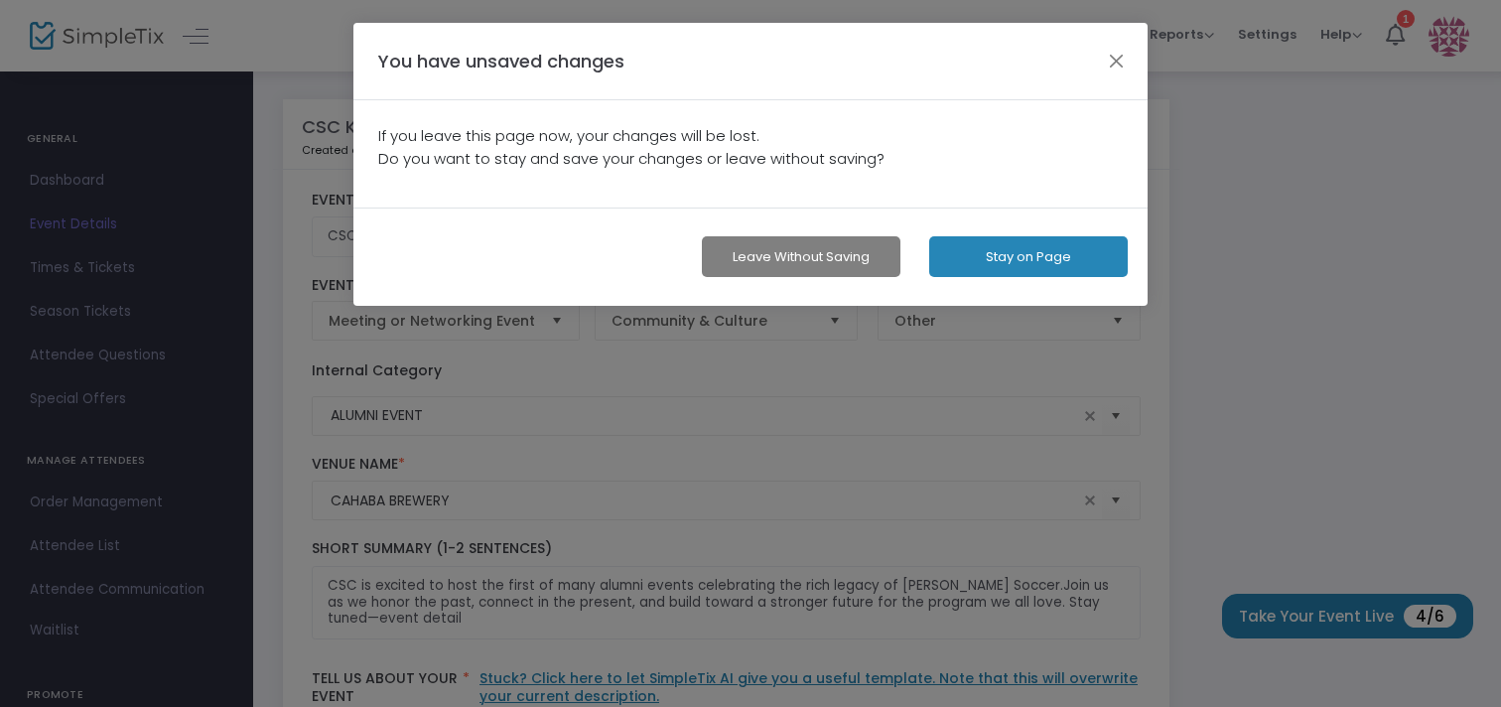
click at [864, 260] on button "Leave without Saving" at bounding box center [801, 256] width 198 height 41
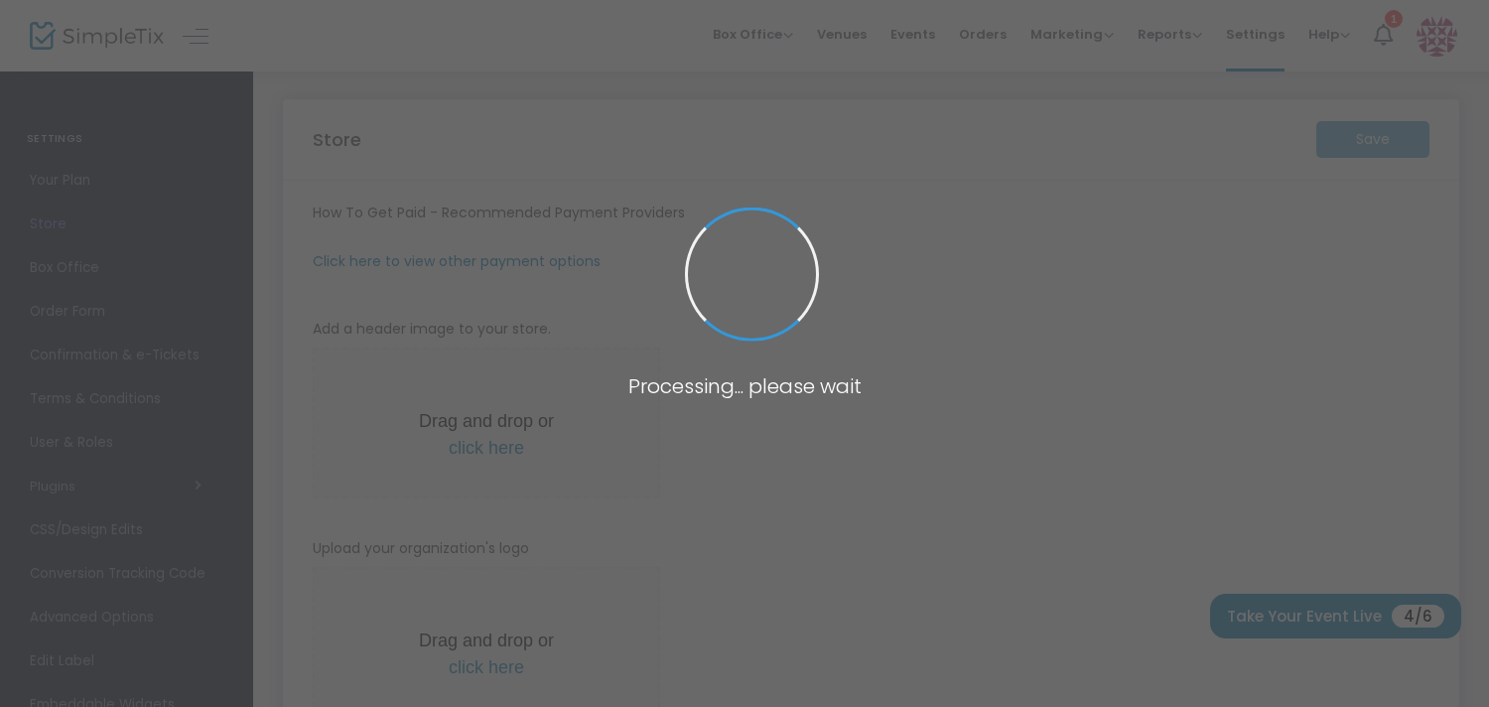
type input "https://CavsSoccerClub"
radio input "false"
radio input "true"
type input "Cavs Soccer Club"
type input "2053825306"
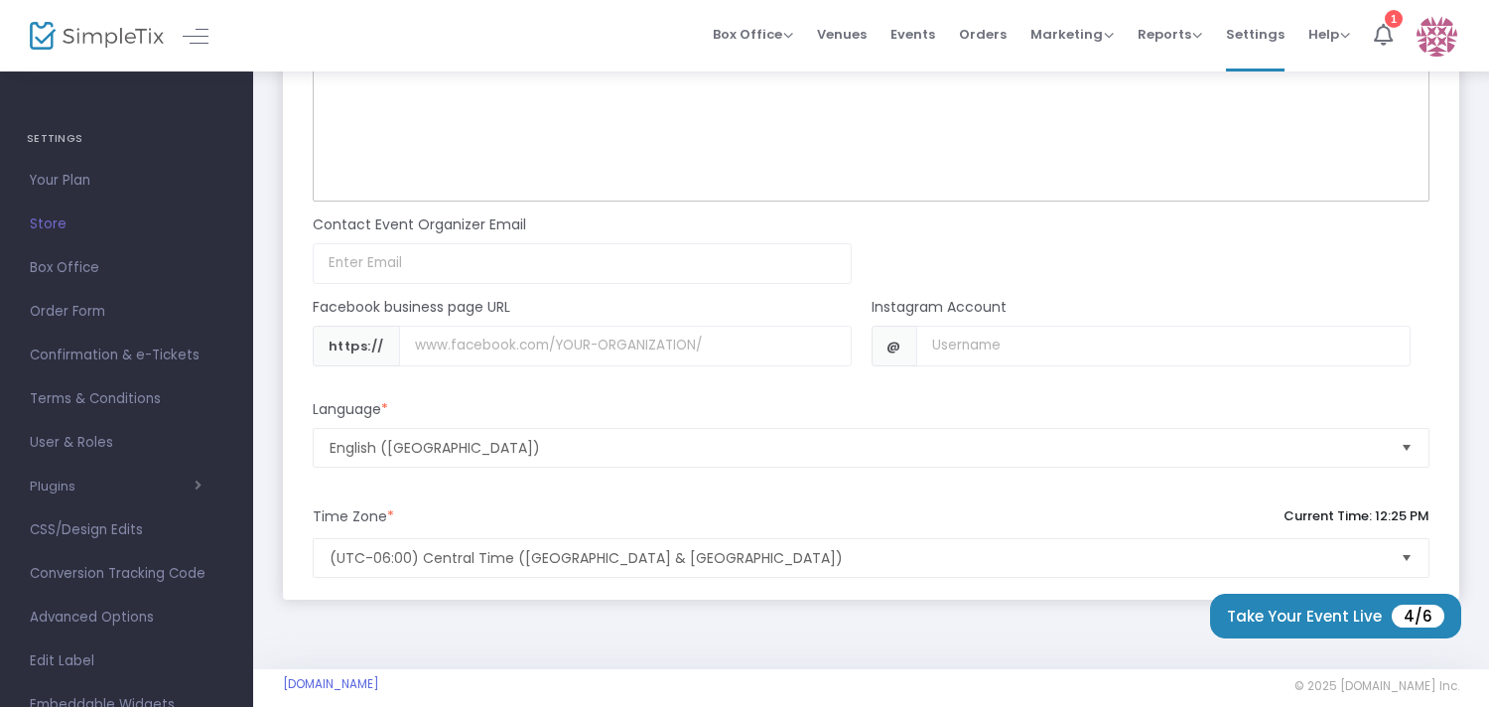
scroll to position [1662, 0]
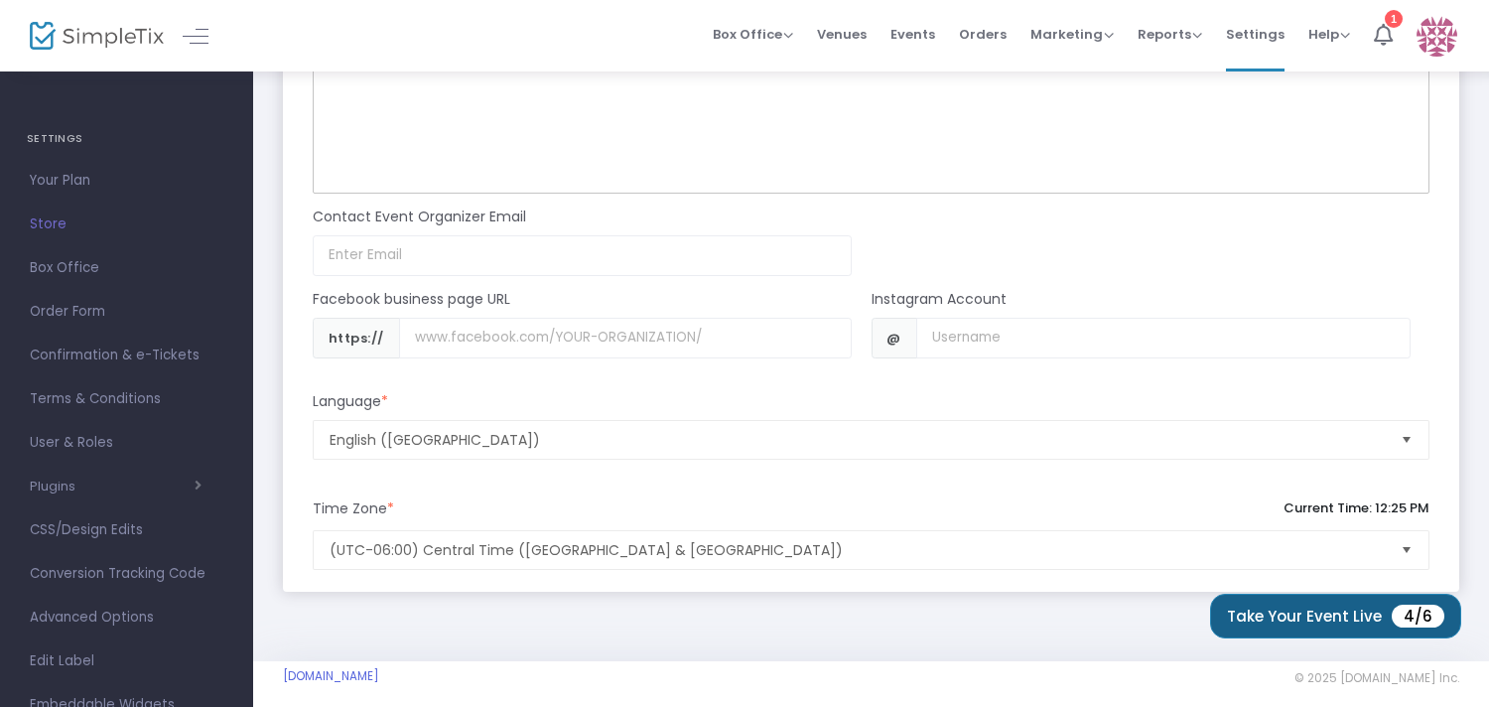
click at [1352, 614] on button "Take Your Event Live 4/6" at bounding box center [1335, 615] width 251 height 45
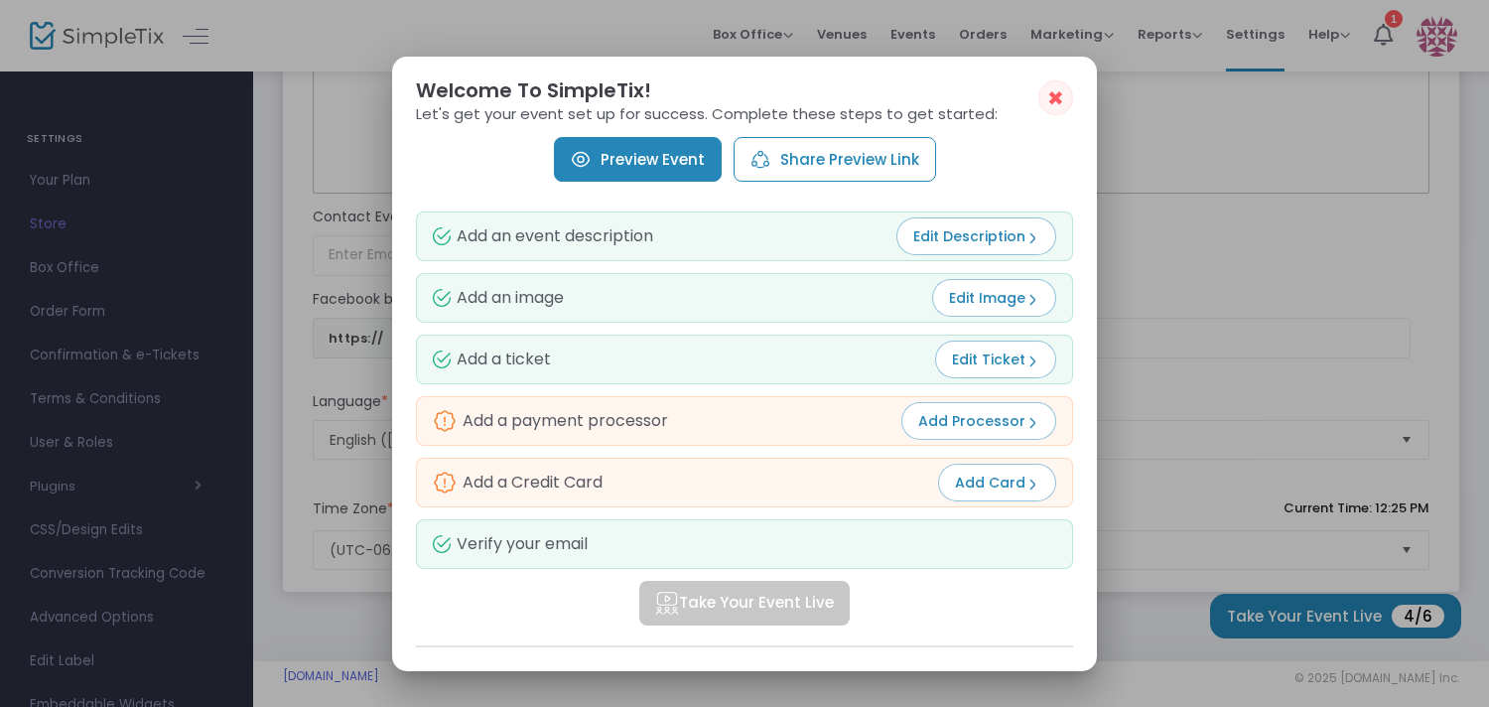
click at [1051, 102] on span "✖" at bounding box center [1055, 98] width 17 height 24
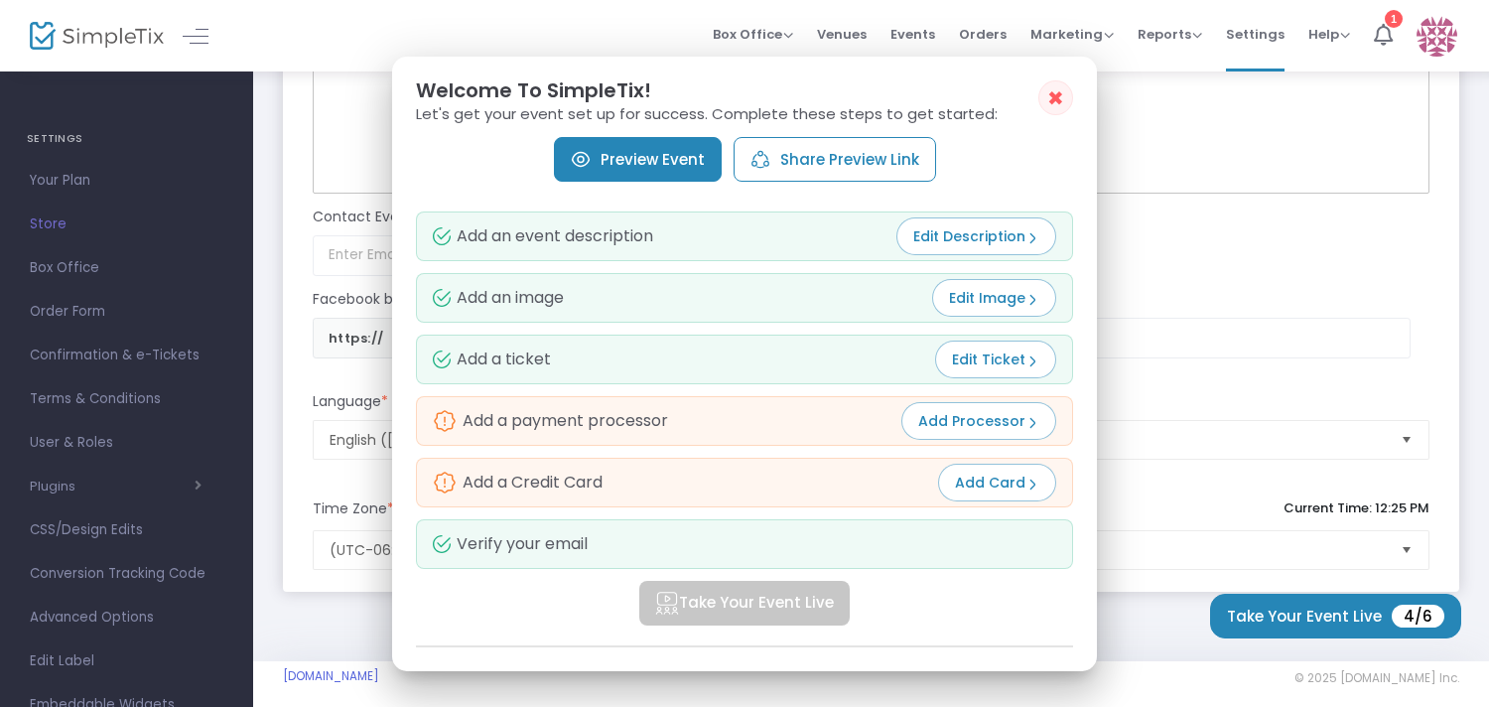
scroll to position [1662, 0]
